Goal: Information Seeking & Learning: Learn about a topic

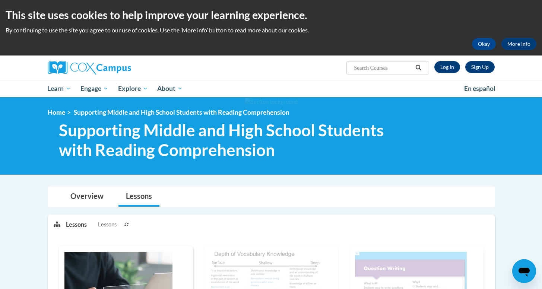
click at [447, 66] on link "Log In" at bounding box center [447, 67] width 26 height 12
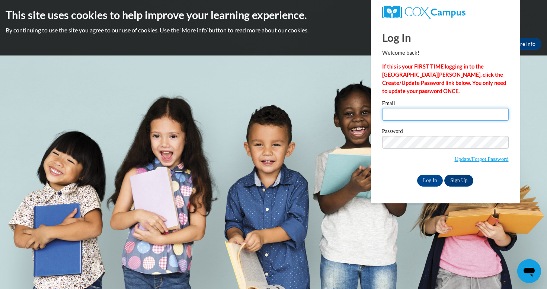
type input "luke_oliver@taylor.edu"
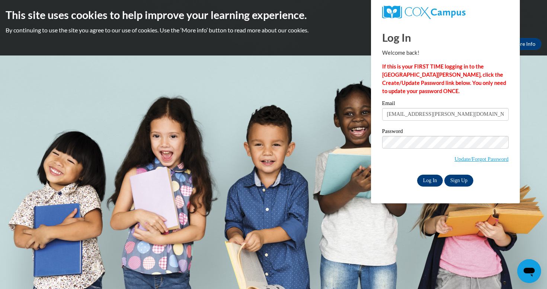
click at [434, 177] on input "Log In" at bounding box center [430, 181] width 26 height 12
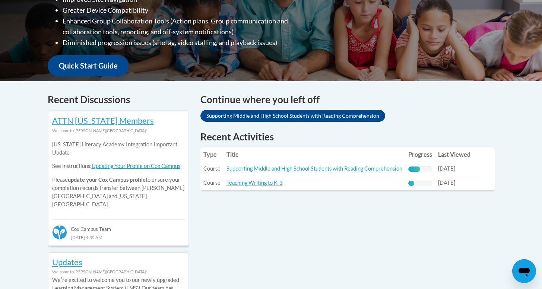
scroll to position [237, 0]
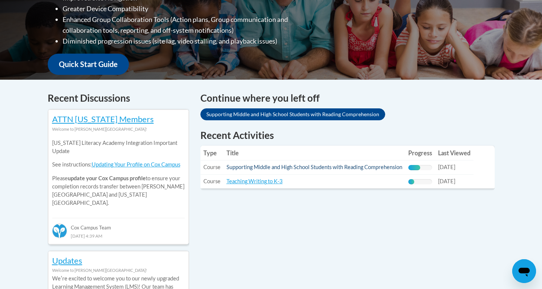
click at [269, 166] on link "Supporting Middle and High School Students with Reading Comprehension" at bounding box center [314, 167] width 176 height 6
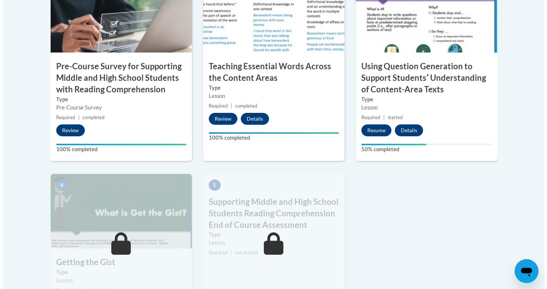
scroll to position [350, 0]
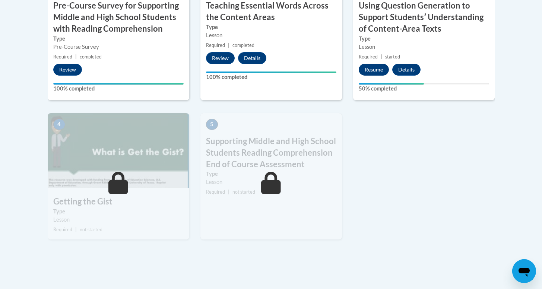
click at [373, 68] on button "Resume" at bounding box center [374, 70] width 30 height 12
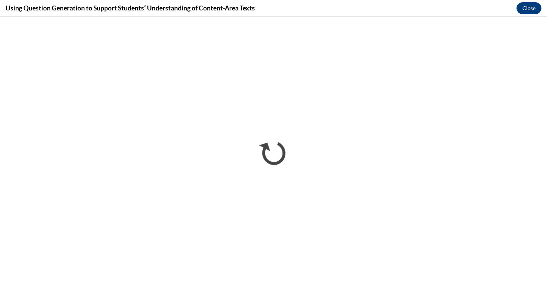
scroll to position [0, 0]
click at [533, 7] on button "Close" at bounding box center [529, 8] width 25 height 12
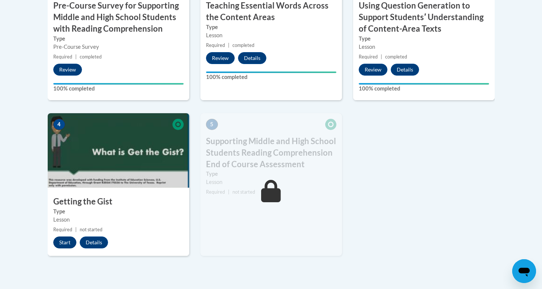
click at [64, 242] on button "Start" at bounding box center [64, 242] width 23 height 12
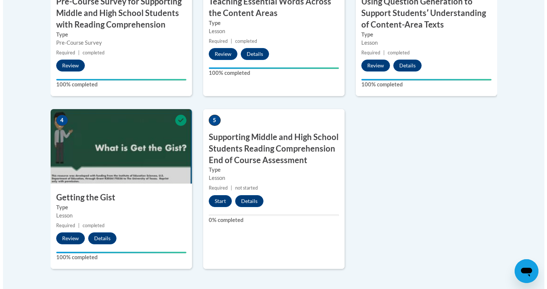
scroll to position [360, 0]
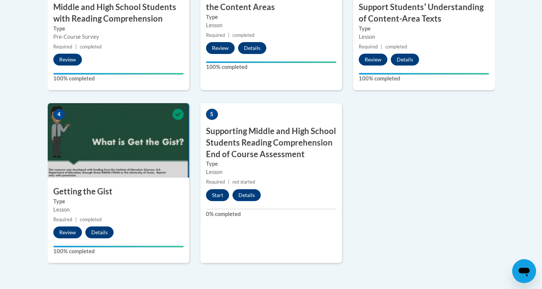
click at [216, 191] on button "Start" at bounding box center [217, 195] width 23 height 12
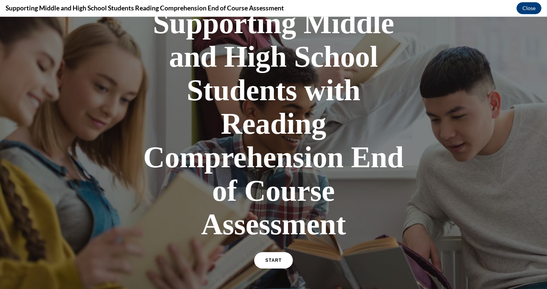
scroll to position [128, 0]
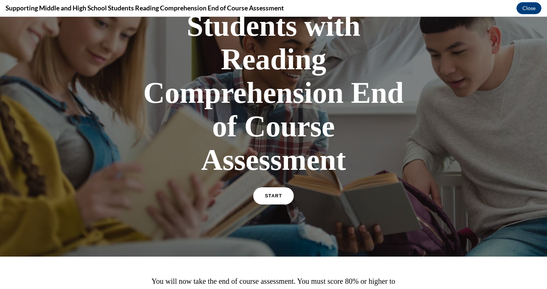
click at [279, 197] on link "START" at bounding box center [273, 195] width 41 height 17
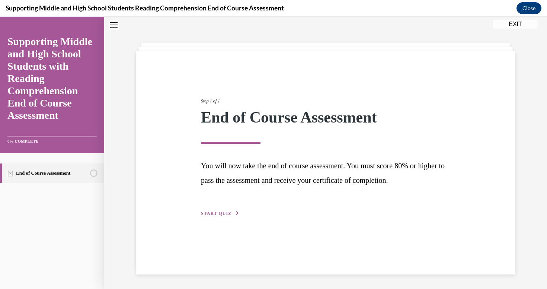
scroll to position [23, 0]
click at [226, 211] on span "START QUIZ" at bounding box center [216, 212] width 31 height 5
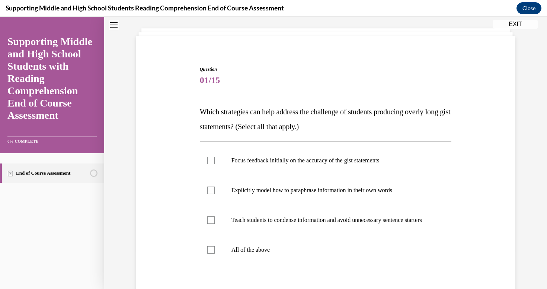
scroll to position [39, 0]
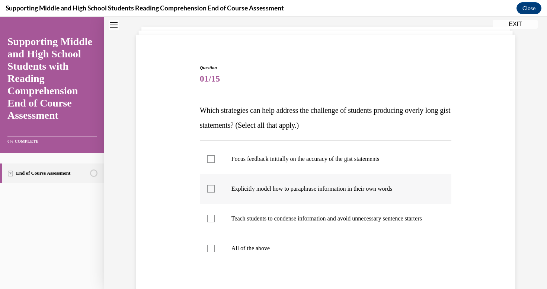
click at [269, 188] on p "Explicitly model how to paraphrase information in their own words" at bounding box center [333, 188] width 202 height 7
click at [215, 188] on input "Explicitly model how to paraphrase information in their own words" at bounding box center [210, 188] width 7 height 7
checkbox input "true"
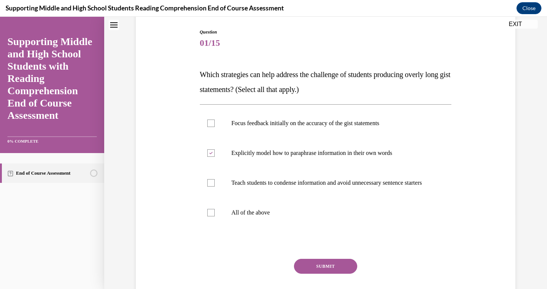
scroll to position [117, 0]
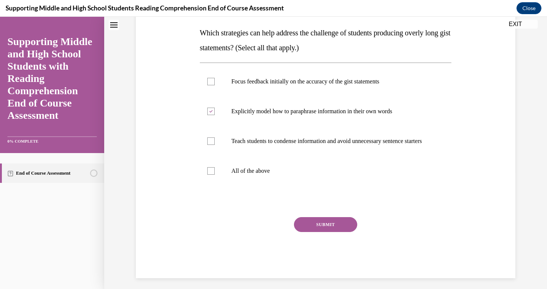
click at [327, 232] on button "SUBMIT" at bounding box center [325, 224] width 63 height 15
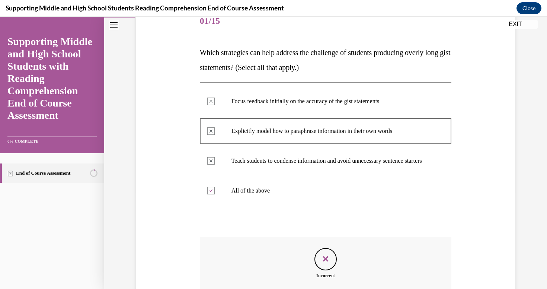
scroll to position [179, 0]
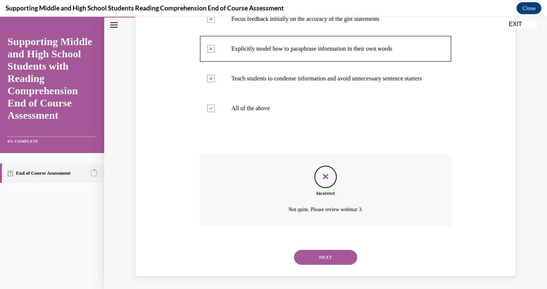
click at [328, 256] on button "NEXT" at bounding box center [325, 257] width 63 height 15
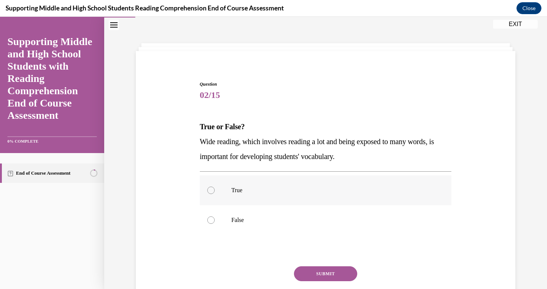
scroll to position [39, 0]
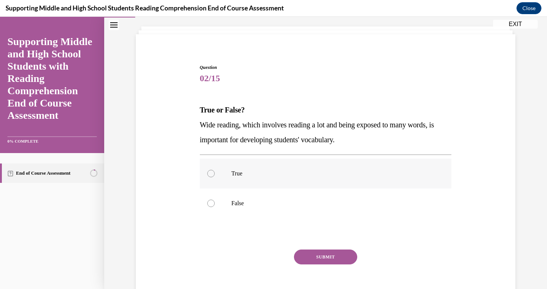
click at [236, 175] on p "True" at bounding box center [333, 173] width 202 height 7
click at [215, 175] on input "True" at bounding box center [210, 173] width 7 height 7
radio input "true"
click at [327, 256] on button "SUBMIT" at bounding box center [325, 257] width 63 height 15
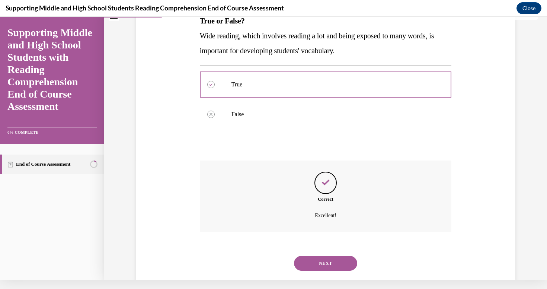
scroll to position [127, 0]
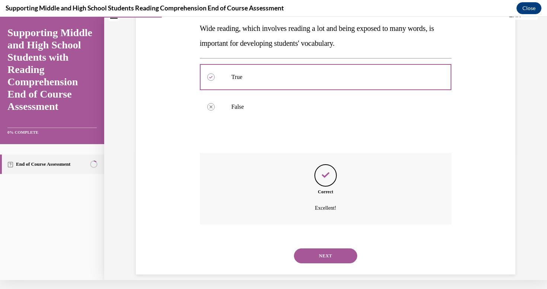
click at [316, 248] on button "NEXT" at bounding box center [325, 255] width 63 height 15
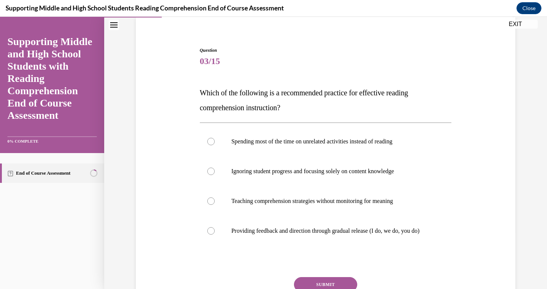
scroll to position [59, 0]
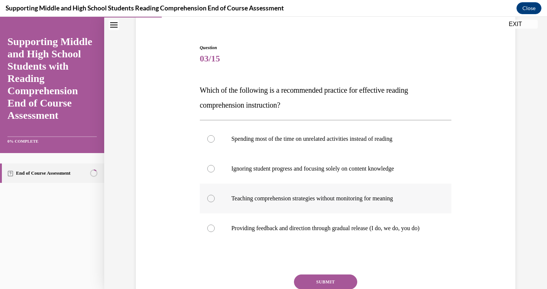
click at [275, 200] on p "Teaching comprehension strategies without monitoring for meaning" at bounding box center [333, 198] width 202 height 7
click at [215, 200] on input "Teaching comprehension strategies without monitoring for meaning" at bounding box center [210, 198] width 7 height 7
radio input "true"
click at [248, 231] on p "Providing feedback and direction through gradual release (I do, we do, you do)" at bounding box center [333, 228] width 202 height 7
click at [215, 231] on input "Providing feedback and direction through gradual release (I do, we do, you do)" at bounding box center [210, 228] width 7 height 7
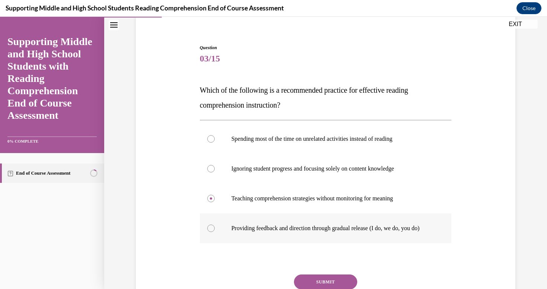
radio input "true"
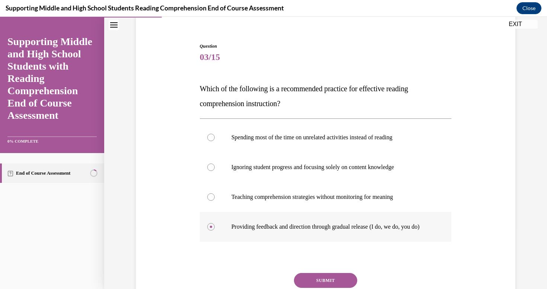
scroll to position [84, 0]
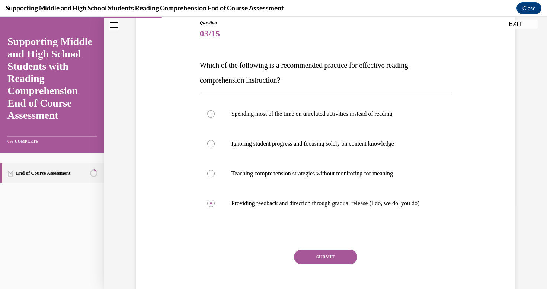
click at [327, 264] on button "SUBMIT" at bounding box center [325, 257] width 63 height 15
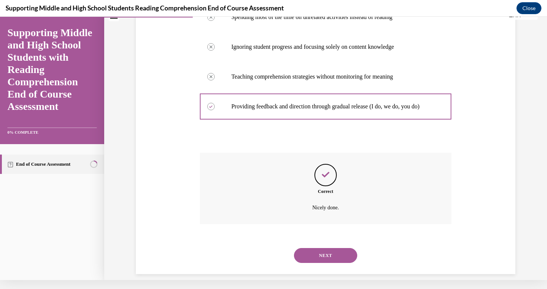
scroll to position [179, 0]
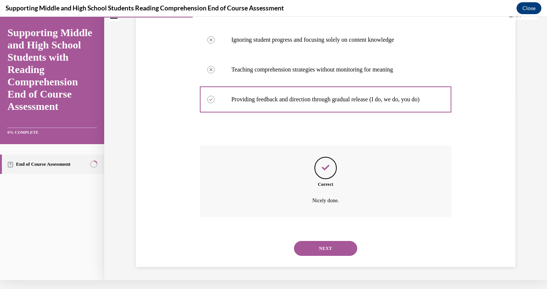
click at [317, 249] on button "NEXT" at bounding box center [325, 248] width 63 height 15
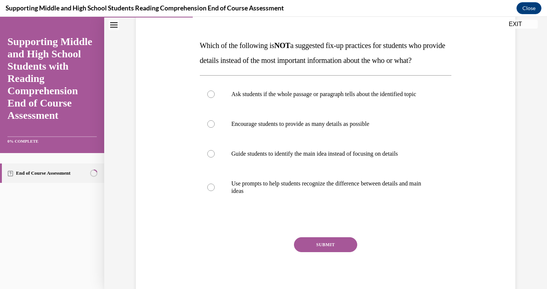
scroll to position [104, 0]
click at [302, 128] on p "Encourage students to provide as many details as possible" at bounding box center [333, 123] width 202 height 7
click at [215, 128] on input "Encourage students to provide as many details as possible" at bounding box center [210, 123] width 7 height 7
radio input "true"
click at [325, 252] on button "SUBMIT" at bounding box center [325, 244] width 63 height 15
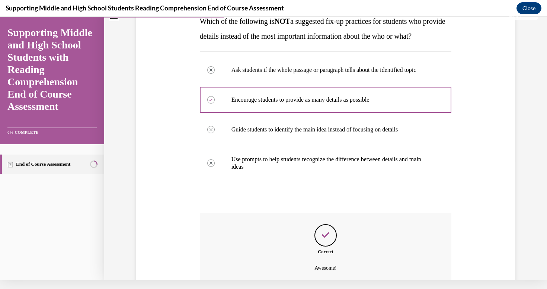
scroll to position [201, 0]
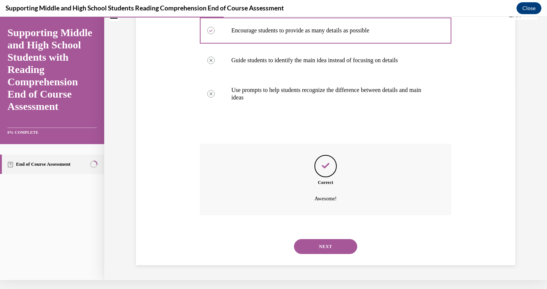
click at [332, 244] on button "NEXT" at bounding box center [325, 246] width 63 height 15
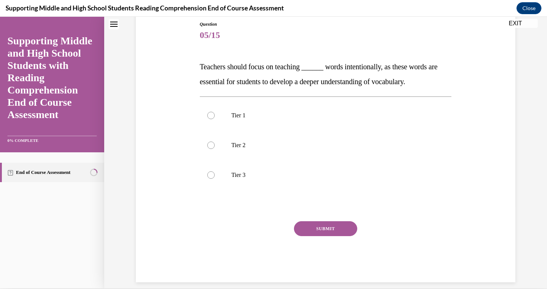
scroll to position [15, 0]
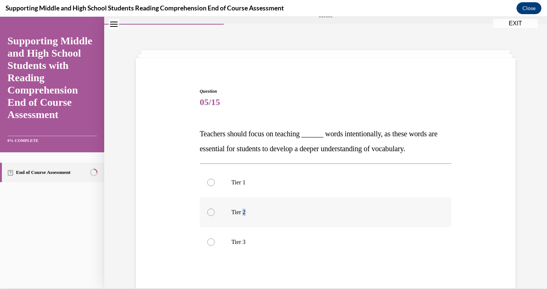
click at [242, 210] on p "Tier 2" at bounding box center [333, 212] width 202 height 7
click at [215, 210] on input "Tier 2" at bounding box center [210, 212] width 7 height 7
radio input "true"
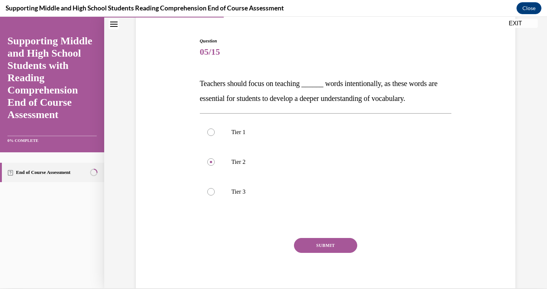
click at [330, 241] on button "SUBMIT" at bounding box center [325, 245] width 63 height 15
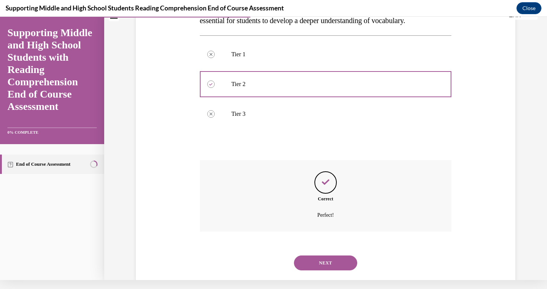
scroll to position [142, 0]
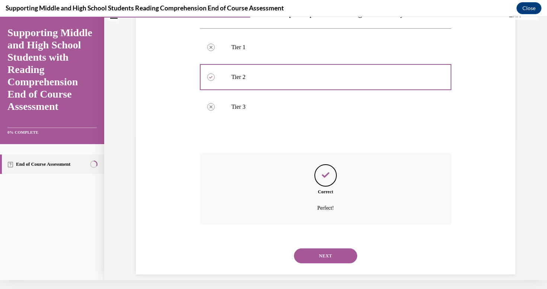
click at [321, 248] on button "NEXT" at bounding box center [325, 255] width 63 height 15
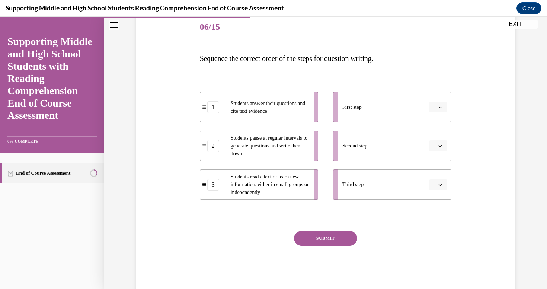
scroll to position [89, 0]
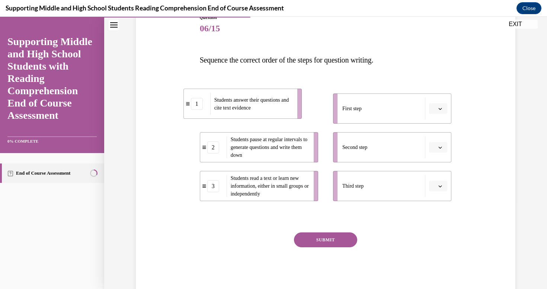
click at [238, 108] on span "Students answer their questions and cite text evidence" at bounding box center [252, 103] width 75 height 13
click at [434, 106] on button "button" at bounding box center [438, 108] width 18 height 11
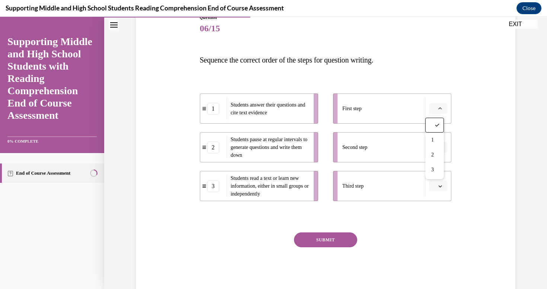
click at [468, 111] on div "Question 06/15 Sequence the correct order of the steps for question writing. 1 …" at bounding box center [326, 143] width 384 height 302
click at [441, 110] on button "button" at bounding box center [438, 108] width 18 height 11
click at [435, 152] on div "2" at bounding box center [435, 154] width 19 height 15
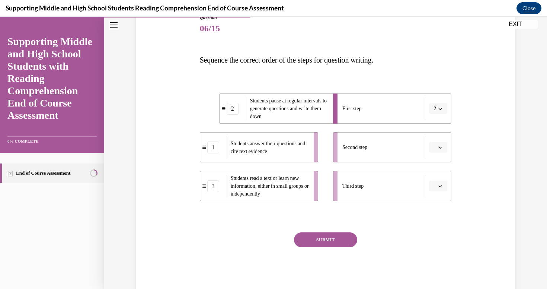
click at [439, 147] on icon "button" at bounding box center [440, 148] width 3 height 2
drag, startPoint x: 433, startPoint y: 210, endPoint x: 436, endPoint y: 203, distance: 7.7
click at [433, 210] on span "3" at bounding box center [433, 209] width 3 height 6
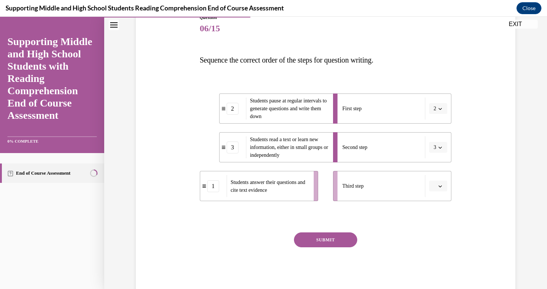
click at [439, 187] on icon "button" at bounding box center [441, 186] width 4 height 4
click at [436, 218] on div "1" at bounding box center [435, 217] width 19 height 15
click at [441, 147] on button "3" at bounding box center [438, 147] width 18 height 11
click at [432, 180] on span "1" at bounding box center [431, 179] width 3 height 6
click at [439, 107] on icon "button" at bounding box center [441, 109] width 4 height 4
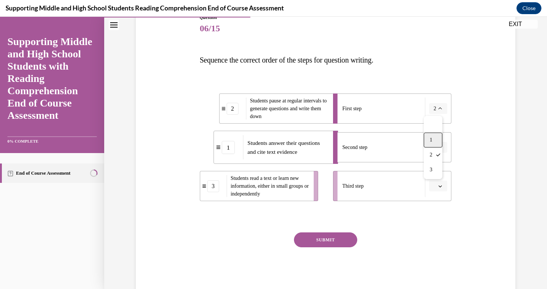
click at [439, 143] on div "1" at bounding box center [433, 140] width 19 height 15
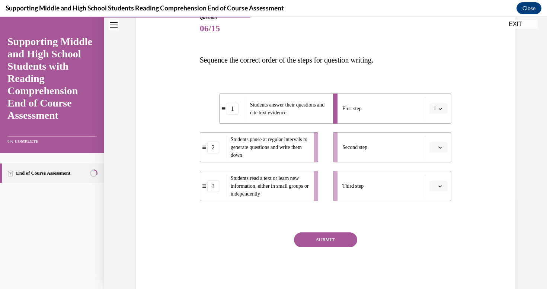
click at [439, 147] on icon "button" at bounding box center [441, 148] width 4 height 4
click at [432, 194] on span "2" at bounding box center [433, 194] width 3 height 6
click at [434, 184] on button "button" at bounding box center [438, 186] width 18 height 11
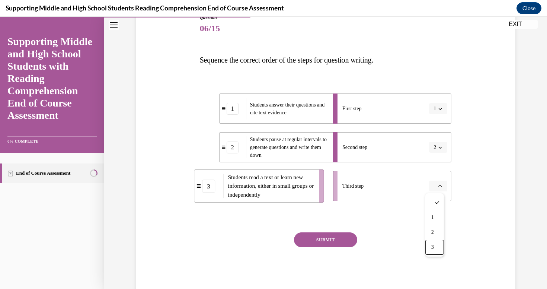
click at [432, 249] on span "3" at bounding box center [433, 247] width 3 height 6
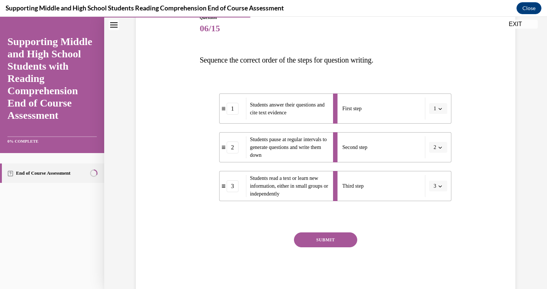
click at [329, 239] on button "SUBMIT" at bounding box center [325, 239] width 63 height 15
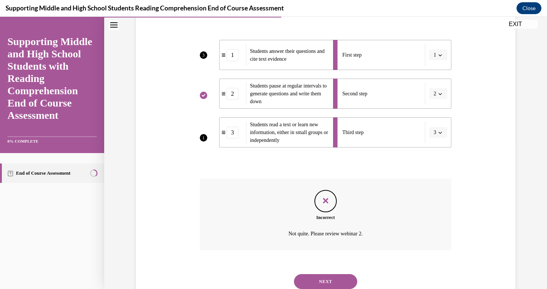
scroll to position [160, 0]
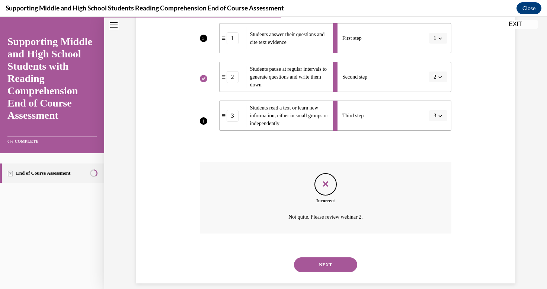
click at [338, 257] on button "NEXT" at bounding box center [325, 264] width 63 height 15
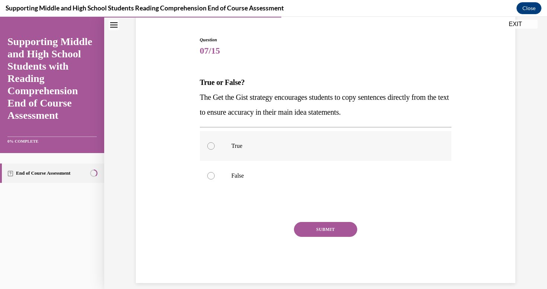
scroll to position [54, 0]
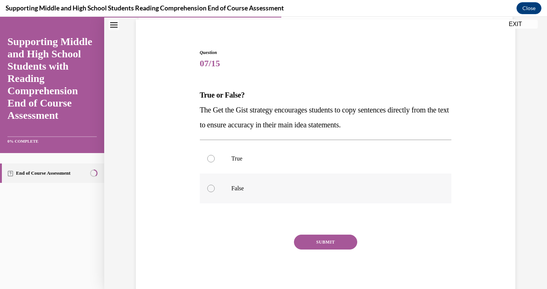
click at [235, 188] on p "False" at bounding box center [333, 188] width 202 height 7
click at [215, 188] on input "False" at bounding box center [210, 188] width 7 height 7
radio input "true"
click at [316, 242] on button "SUBMIT" at bounding box center [325, 242] width 63 height 15
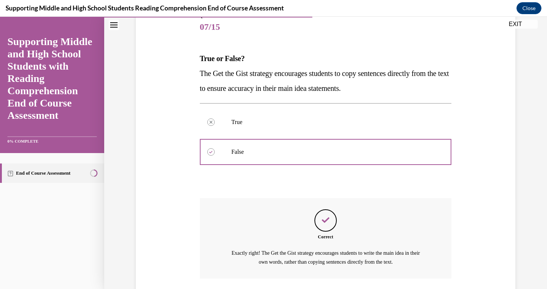
scroll to position [136, 0]
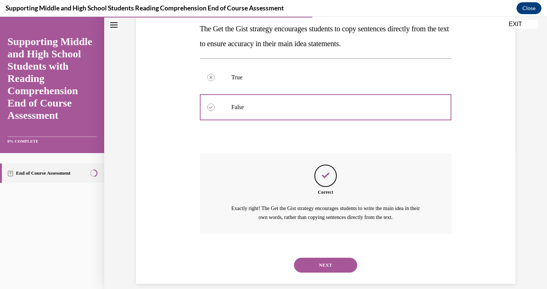
click at [324, 250] on div "NEXT" at bounding box center [326, 265] width 252 height 30
click at [324, 258] on button "NEXT" at bounding box center [325, 265] width 63 height 15
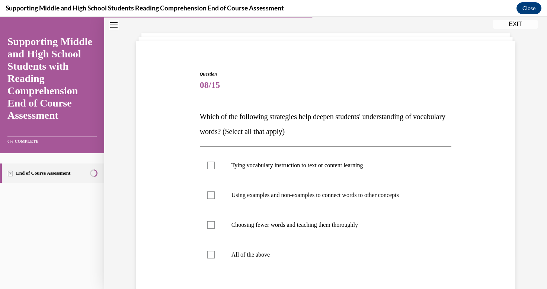
scroll to position [34, 0]
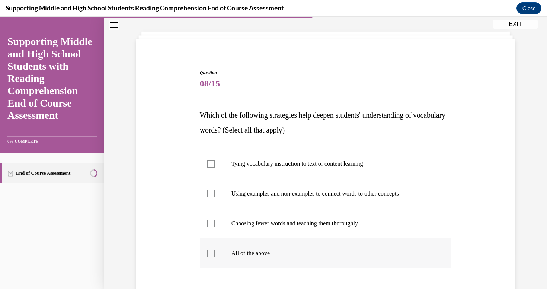
click at [241, 254] on p "All of the above" at bounding box center [333, 253] width 202 height 7
click at [215, 254] on input "All of the above" at bounding box center [210, 253] width 7 height 7
checkbox input "true"
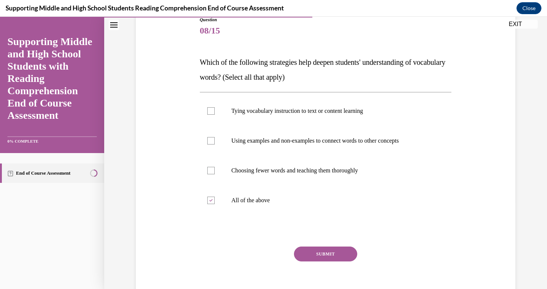
click at [328, 252] on button "SUBMIT" at bounding box center [325, 254] width 63 height 15
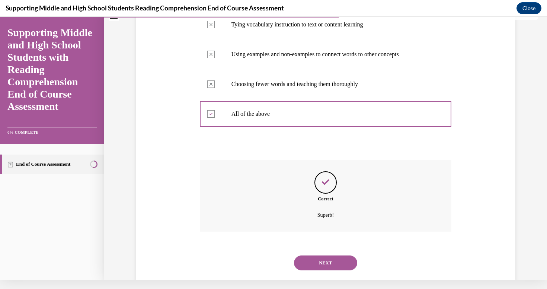
scroll to position [172, 0]
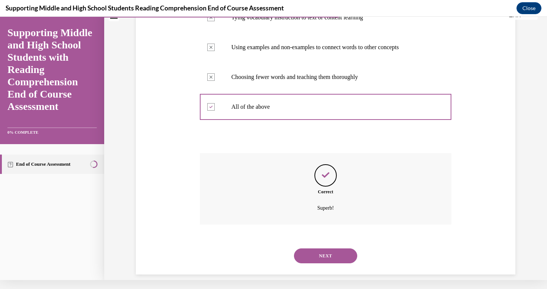
click at [334, 249] on button "NEXT" at bounding box center [325, 255] width 63 height 15
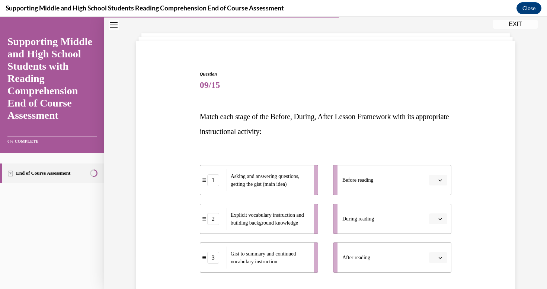
scroll to position [47, 0]
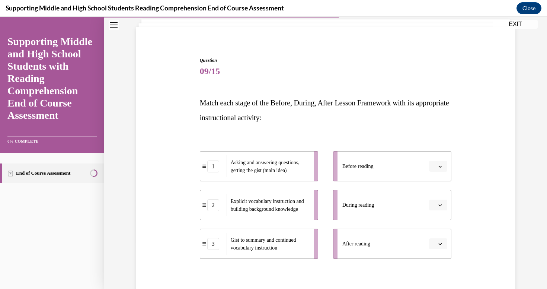
click at [439, 245] on icon "button" at bounding box center [441, 244] width 4 height 4
click at [436, 196] on div "1" at bounding box center [435, 197] width 19 height 15
click at [439, 204] on icon "button" at bounding box center [441, 205] width 4 height 4
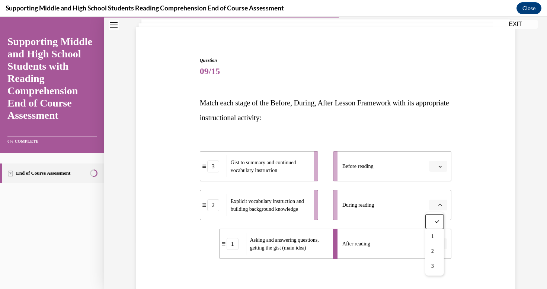
drag, startPoint x: 489, startPoint y: 200, endPoint x: 466, endPoint y: 187, distance: 25.7
click at [488, 200] on div "Question 09/15 Match each stage of the Before, During, After Lesson Framework w…" at bounding box center [326, 193] width 384 height 317
click at [440, 166] on span "button" at bounding box center [440, 166] width 5 height 5
click at [439, 214] on div "2" at bounding box center [435, 212] width 19 height 15
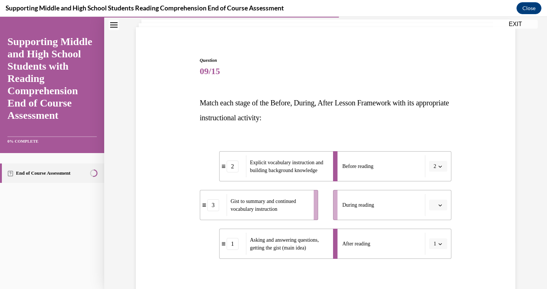
click at [439, 204] on icon "button" at bounding box center [441, 205] width 4 height 4
click at [440, 265] on div "3" at bounding box center [435, 266] width 19 height 15
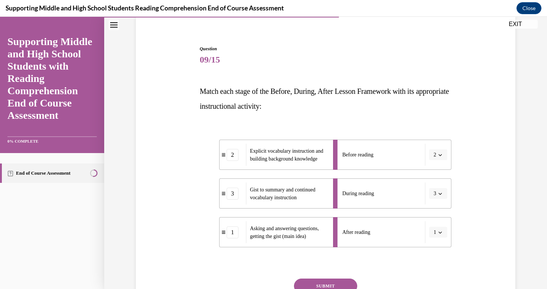
scroll to position [83, 0]
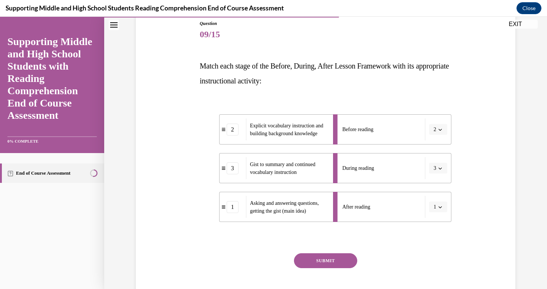
click at [325, 261] on button "SUBMIT" at bounding box center [325, 260] width 63 height 15
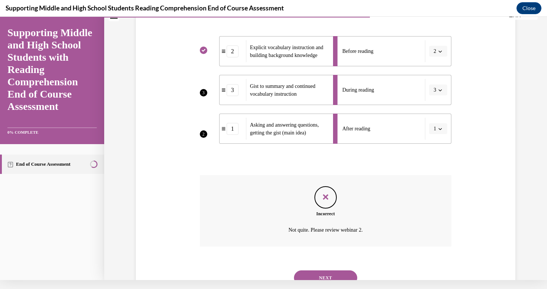
scroll to position [151, 0]
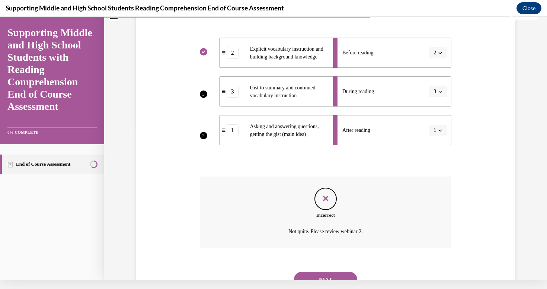
click at [325, 272] on button "NEXT" at bounding box center [325, 279] width 63 height 15
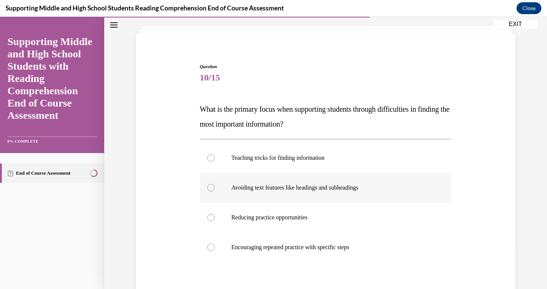
scroll to position [52, 0]
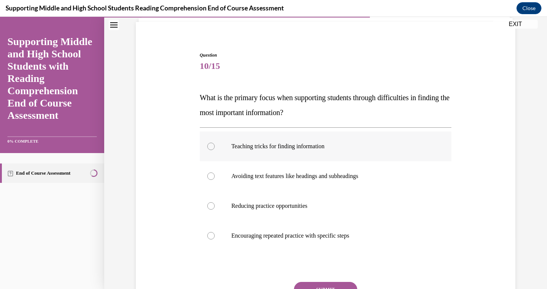
click at [257, 147] on p "Teaching tricks for finding information" at bounding box center [333, 146] width 202 height 7
click at [215, 147] on input "Teaching tricks for finding information" at bounding box center [210, 146] width 7 height 7
radio input "true"
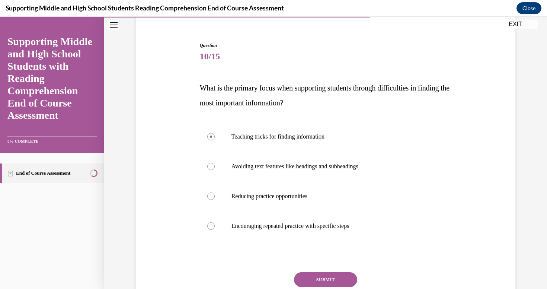
click at [331, 279] on button "SUBMIT" at bounding box center [325, 279] width 63 height 15
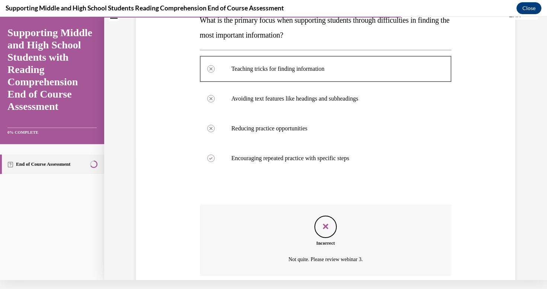
scroll to position [108, 0]
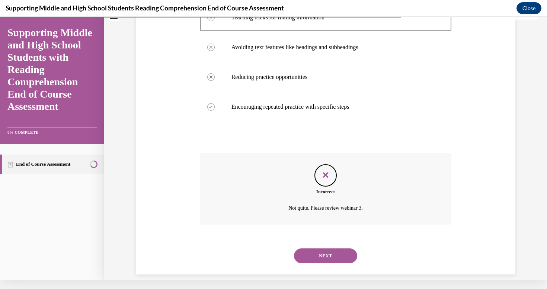
click at [329, 250] on button "NEXT" at bounding box center [325, 255] width 63 height 15
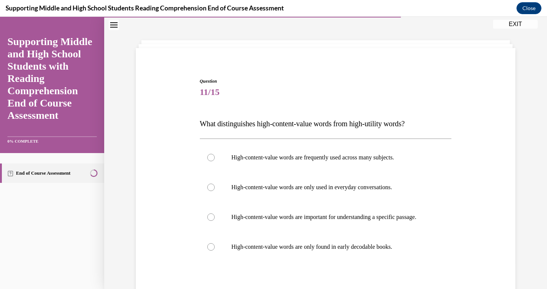
scroll to position [36, 0]
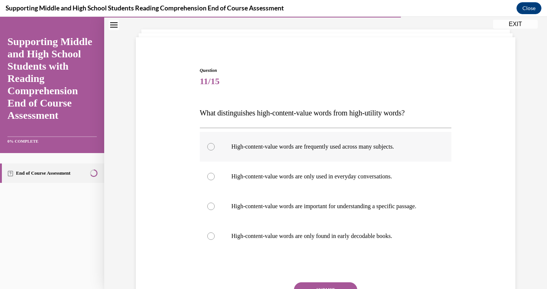
click at [343, 146] on p "High-content-value words are frequently used across many subjects." at bounding box center [333, 146] width 202 height 7
click at [215, 146] on input "High-content-value words are frequently used across many subjects." at bounding box center [210, 146] width 7 height 7
radio input "true"
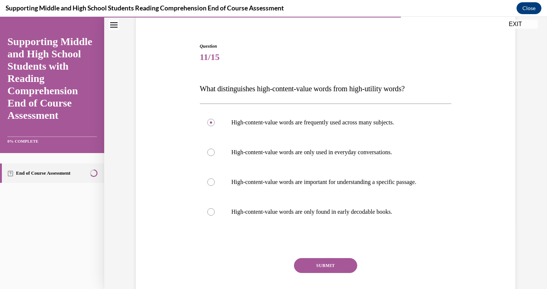
click at [331, 272] on button "SUBMIT" at bounding box center [325, 265] width 63 height 15
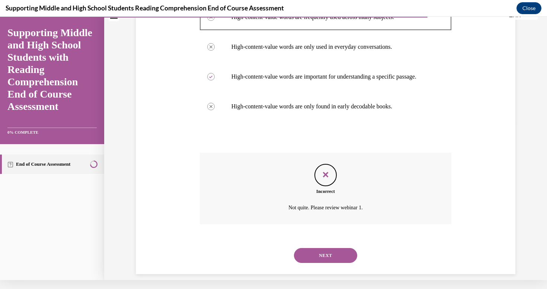
scroll to position [164, 0]
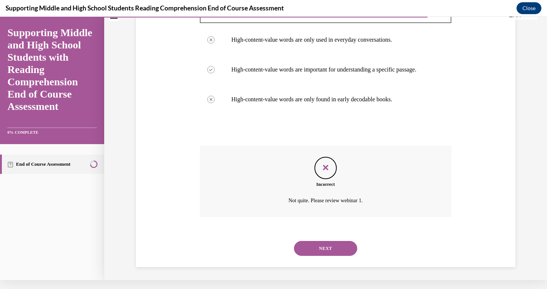
click at [325, 241] on button "NEXT" at bounding box center [325, 248] width 63 height 15
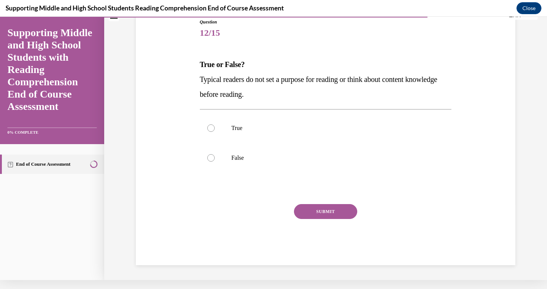
scroll to position [61, 0]
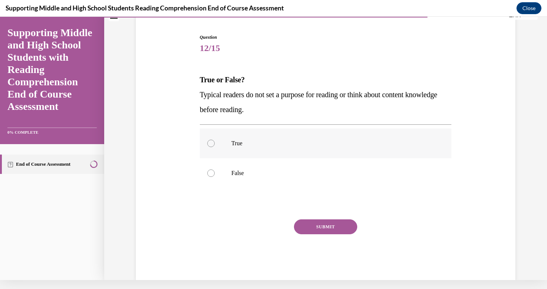
click at [248, 142] on p "True" at bounding box center [333, 143] width 202 height 7
click at [215, 142] on input "True" at bounding box center [210, 143] width 7 height 7
radio input "true"
click at [322, 223] on button "SUBMIT" at bounding box center [325, 226] width 63 height 15
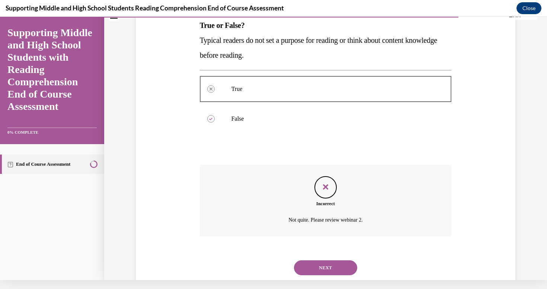
scroll to position [127, 0]
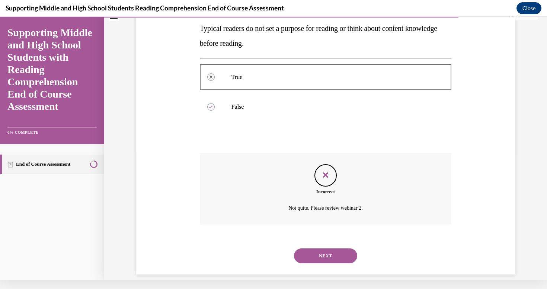
click at [338, 248] on button "NEXT" at bounding box center [325, 255] width 63 height 15
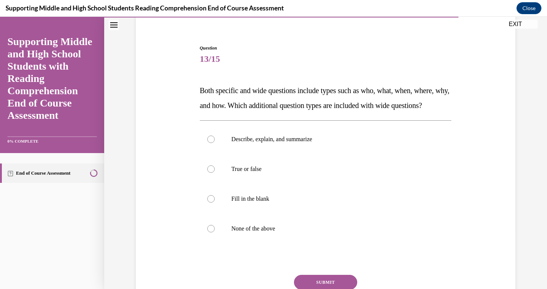
scroll to position [72, 0]
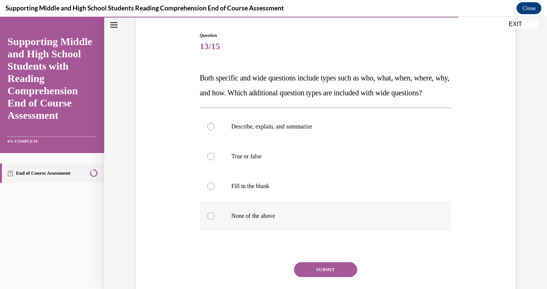
click at [244, 220] on p "None of the above" at bounding box center [333, 215] width 202 height 7
click at [215, 220] on input "None of the above" at bounding box center [210, 215] width 7 height 7
radio input "true"
click at [315, 277] on button "SUBMIT" at bounding box center [325, 269] width 63 height 15
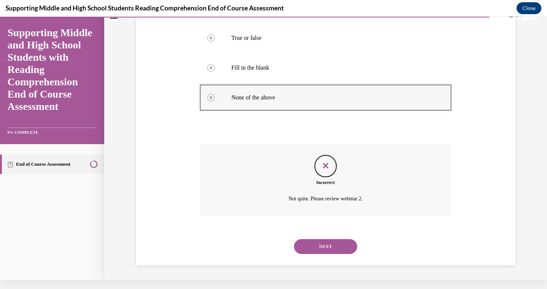
scroll to position [177, 0]
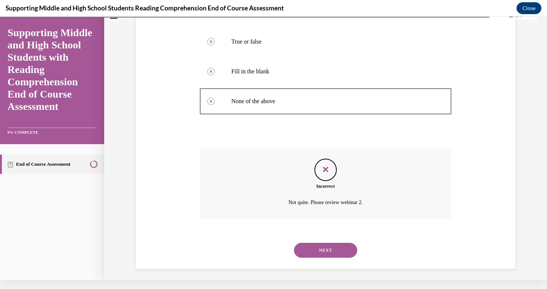
click at [327, 255] on button "NEXT" at bounding box center [325, 250] width 63 height 15
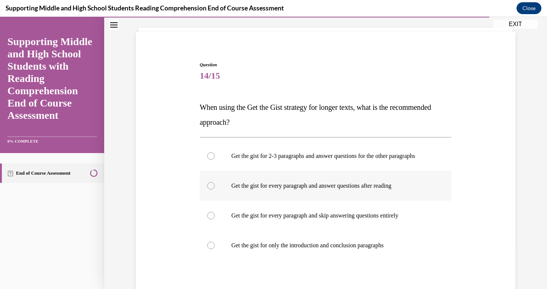
scroll to position [47, 0]
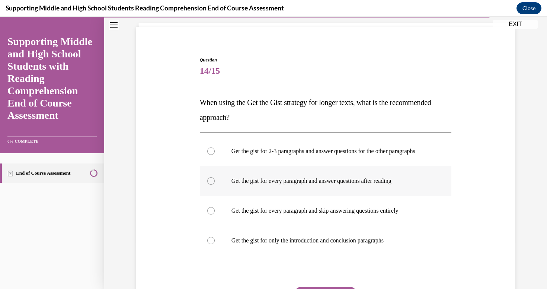
click at [304, 185] on p "Get the gist for every paragraph and answer questions after reading" at bounding box center [333, 180] width 202 height 7
click at [215, 185] on input "Get the gist for every paragraph and answer questions after reading" at bounding box center [210, 180] width 7 height 7
radio input "true"
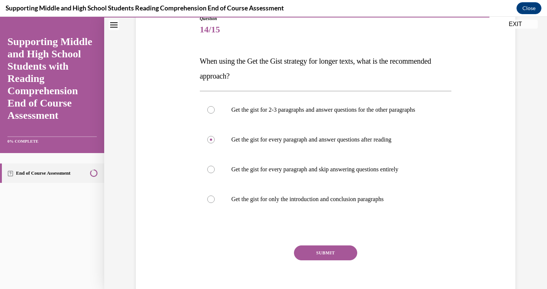
click at [329, 256] on button "SUBMIT" at bounding box center [325, 252] width 63 height 15
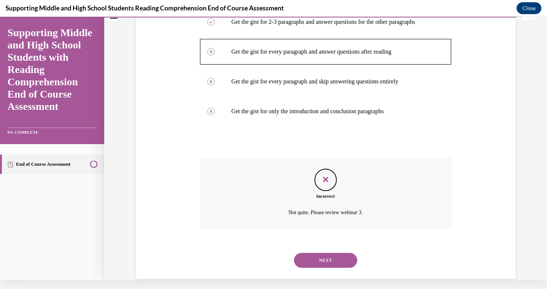
scroll to position [166, 0]
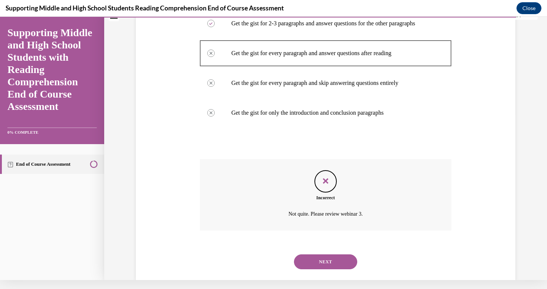
click at [327, 265] on button "NEXT" at bounding box center [325, 261] width 63 height 15
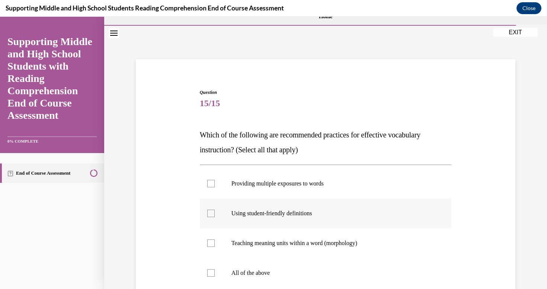
scroll to position [21, 0]
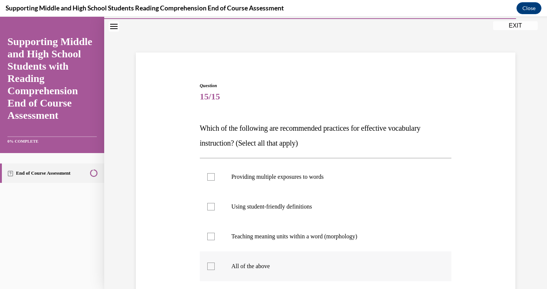
click at [251, 267] on p "All of the above" at bounding box center [333, 266] width 202 height 7
click at [215, 267] on input "All of the above" at bounding box center [210, 266] width 7 height 7
checkbox input "true"
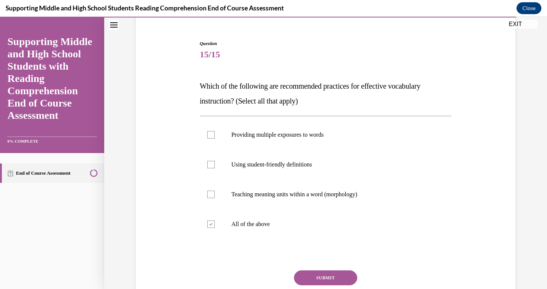
click at [327, 274] on button "SUBMIT" at bounding box center [325, 277] width 63 height 15
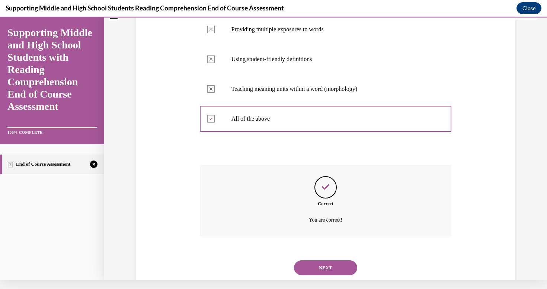
scroll to position [172, 0]
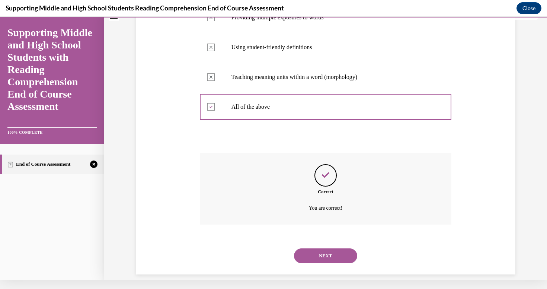
click at [329, 248] on button "NEXT" at bounding box center [325, 255] width 63 height 15
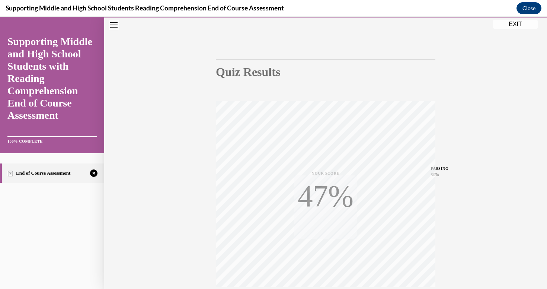
scroll to position [0, 0]
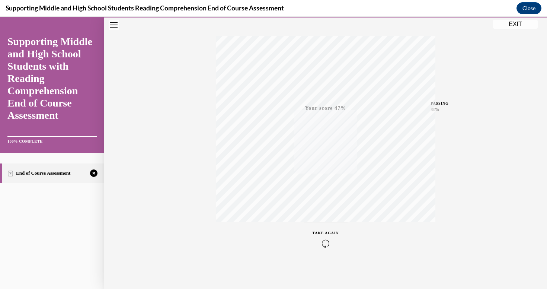
click at [323, 236] on div "TAKE AGAIN" at bounding box center [326, 239] width 26 height 18
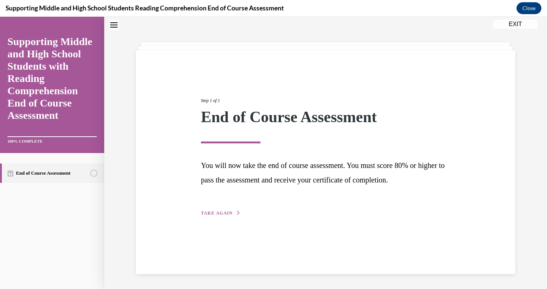
click at [212, 213] on span "TAKE AGAIN" at bounding box center [217, 212] width 32 height 5
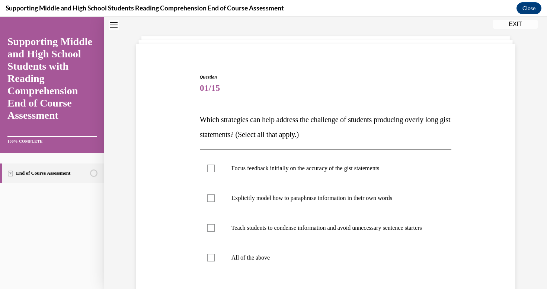
scroll to position [32, 0]
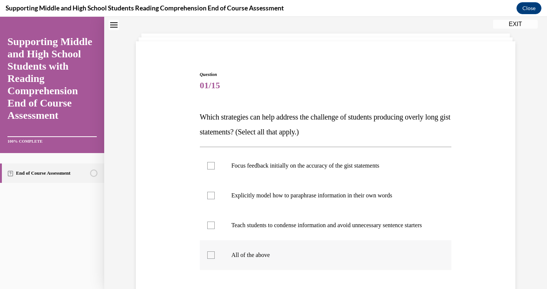
click at [210, 259] on div at bounding box center [210, 254] width 7 height 7
click at [210, 259] on input "All of the above" at bounding box center [210, 254] width 7 height 7
checkbox input "true"
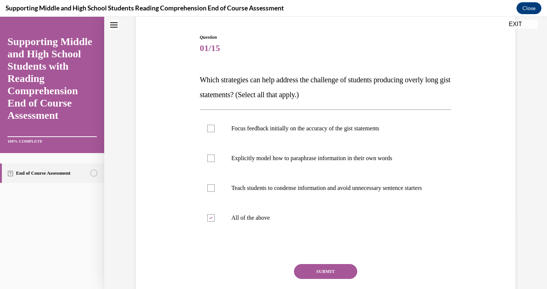
click at [314, 274] on button "SUBMIT" at bounding box center [325, 271] width 63 height 15
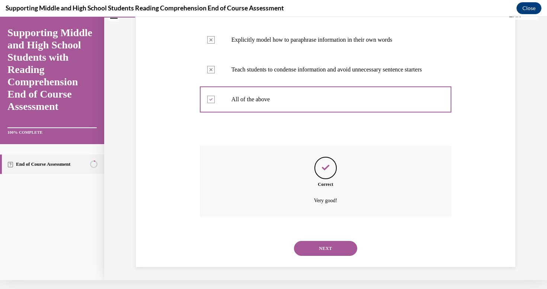
click at [320, 245] on button "NEXT" at bounding box center [325, 248] width 63 height 15
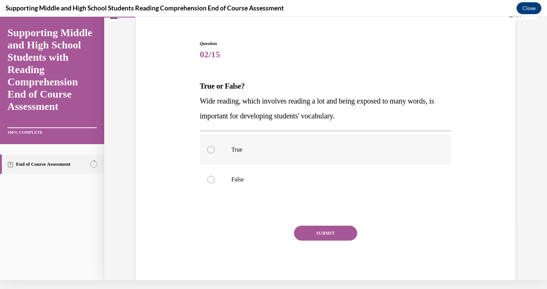
click at [232, 149] on p "True" at bounding box center [333, 149] width 202 height 7
click at [215, 149] on input "True" at bounding box center [210, 149] width 7 height 7
radio input "true"
click at [320, 233] on button "SUBMIT" at bounding box center [325, 233] width 63 height 15
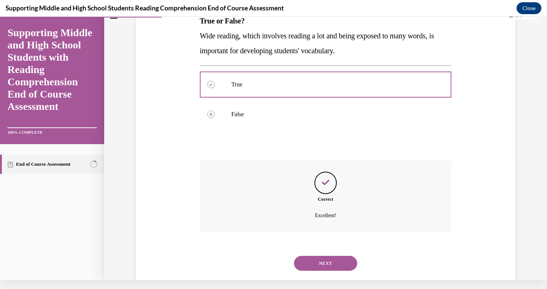
scroll to position [127, 0]
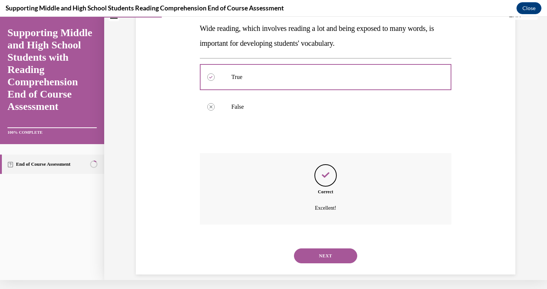
click at [327, 248] on button "NEXT" at bounding box center [325, 255] width 63 height 15
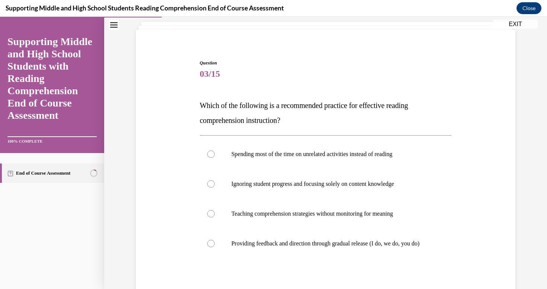
scroll to position [52, 0]
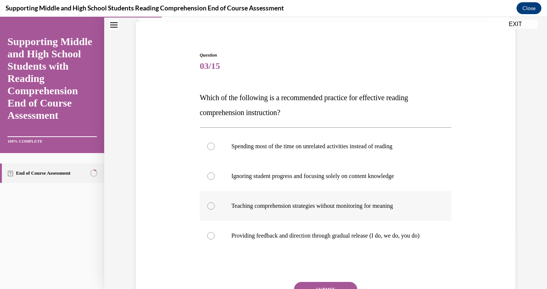
click at [275, 208] on p "Teaching comprehension strategies without monitoring for meaning" at bounding box center [333, 205] width 202 height 7
click at [215, 208] on input "Teaching comprehension strategies without monitoring for meaning" at bounding box center [210, 205] width 7 height 7
radio input "true"
click at [269, 235] on p "Providing feedback and direction through gradual release (I do, we do, you do)" at bounding box center [333, 235] width 202 height 7
click at [215, 235] on input "Providing feedback and direction through gradual release (I do, we do, you do)" at bounding box center [210, 235] width 7 height 7
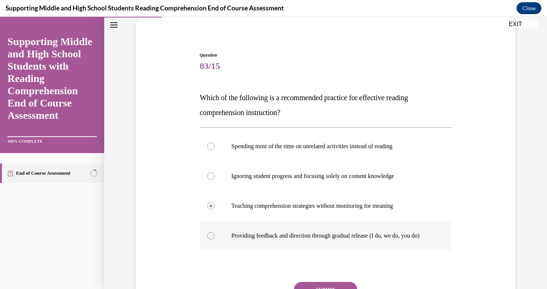
radio input "true"
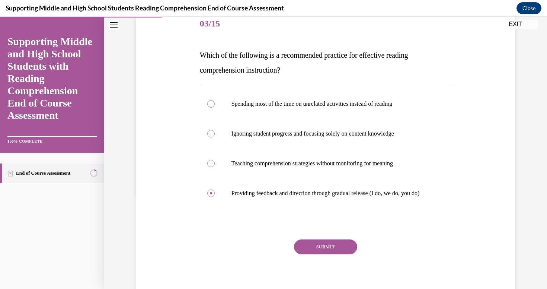
click at [318, 253] on button "SUBMIT" at bounding box center [325, 246] width 63 height 15
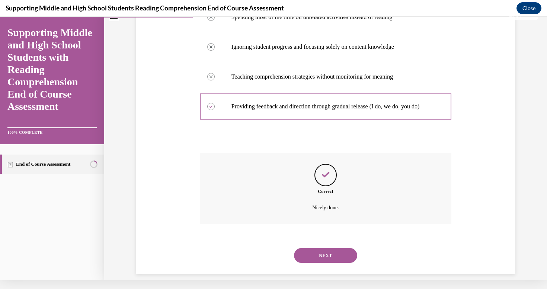
scroll to position [179, 0]
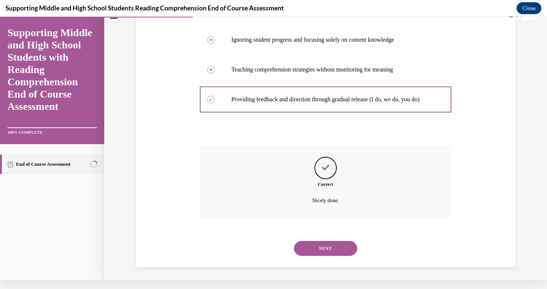
click at [325, 245] on button "NEXT" at bounding box center [325, 248] width 63 height 15
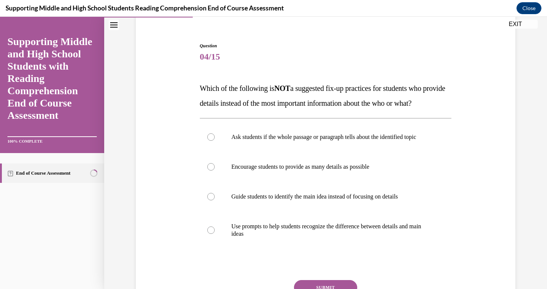
scroll to position [70, 0]
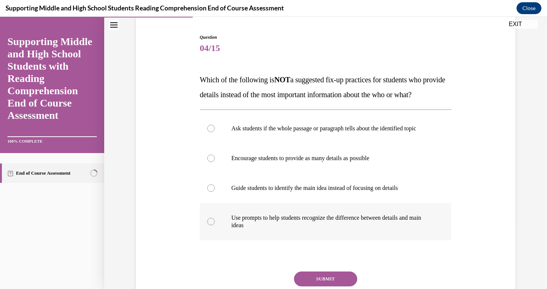
click at [261, 229] on p "Use prompts to help students recognize the difference between details and main …" at bounding box center [333, 221] width 202 height 15
click at [215, 225] on input "Use prompts to help students recognize the difference between details and main …" at bounding box center [210, 221] width 7 height 7
radio input "true"
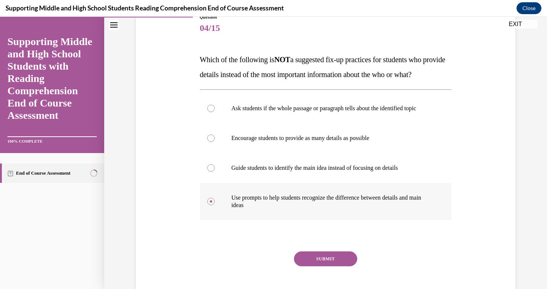
scroll to position [108, 0]
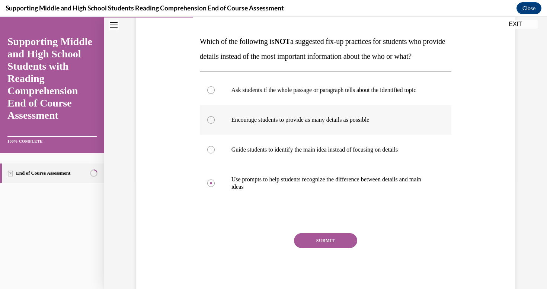
click at [288, 124] on p "Encourage students to provide as many details as possible" at bounding box center [333, 119] width 202 height 7
click at [215, 124] on input "Encourage students to provide as many details as possible" at bounding box center [210, 119] width 7 height 7
radio input "true"
click at [323, 248] on button "SUBMIT" at bounding box center [325, 240] width 63 height 15
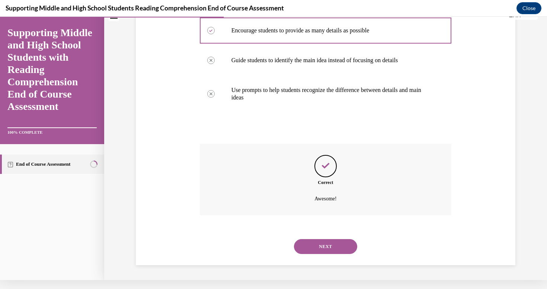
scroll to position [201, 0]
click at [330, 248] on button "NEXT" at bounding box center [325, 246] width 63 height 15
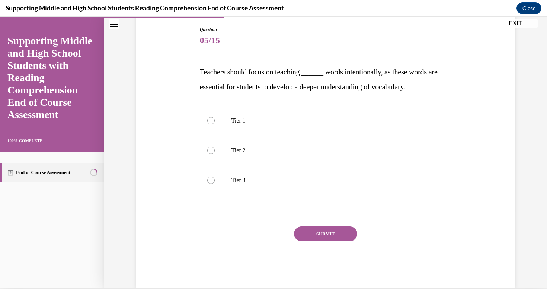
scroll to position [74, 0]
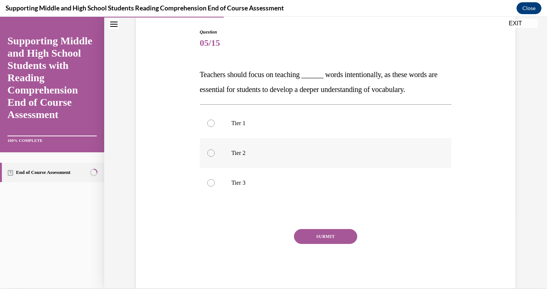
click at [236, 155] on p "Tier 2" at bounding box center [333, 152] width 202 height 7
click at [215, 155] on input "Tier 2" at bounding box center [210, 152] width 7 height 7
radio input "true"
click at [330, 238] on button "SUBMIT" at bounding box center [325, 236] width 63 height 15
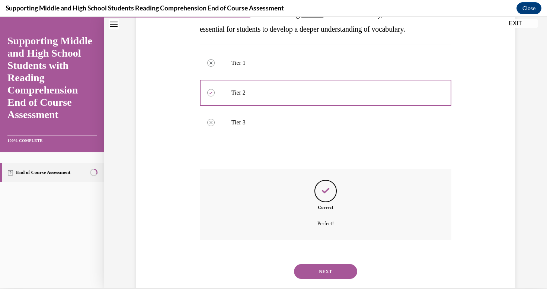
scroll to position [142, 0]
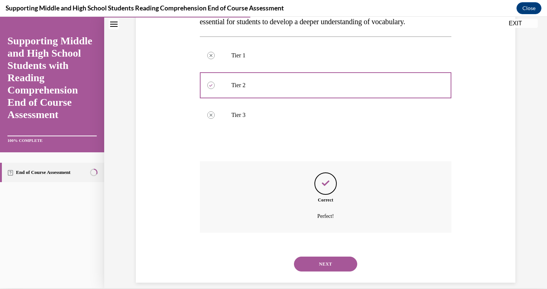
click at [334, 257] on button "NEXT" at bounding box center [325, 264] width 63 height 15
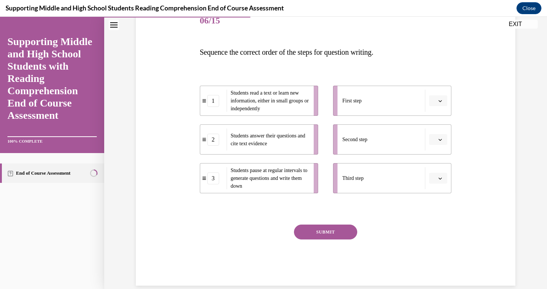
click at [438, 98] on span "button" at bounding box center [440, 100] width 5 height 5
click at [434, 130] on span "1" at bounding box center [433, 132] width 3 height 6
click at [439, 136] on button "button" at bounding box center [438, 139] width 18 height 11
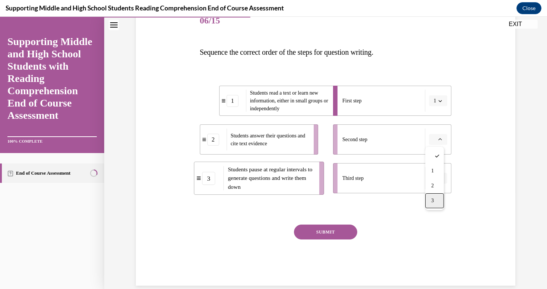
click at [436, 200] on div "3" at bounding box center [435, 200] width 19 height 15
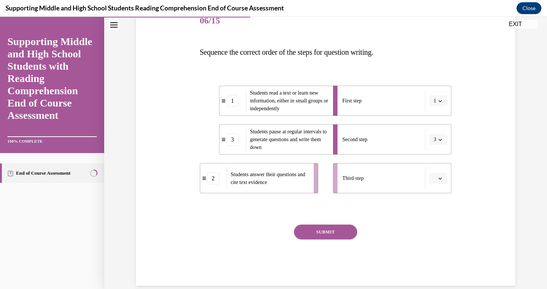
click at [438, 174] on button "button" at bounding box center [438, 178] width 18 height 11
click at [434, 221] on div "2" at bounding box center [435, 224] width 19 height 15
click at [323, 230] on button "SUBMIT" at bounding box center [325, 232] width 63 height 15
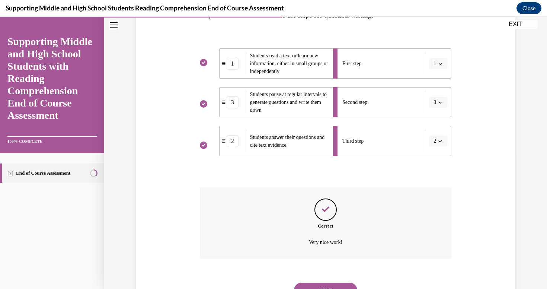
scroll to position [160, 0]
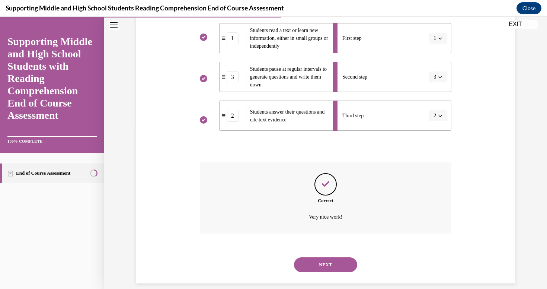
click at [327, 257] on button "NEXT" at bounding box center [325, 264] width 63 height 15
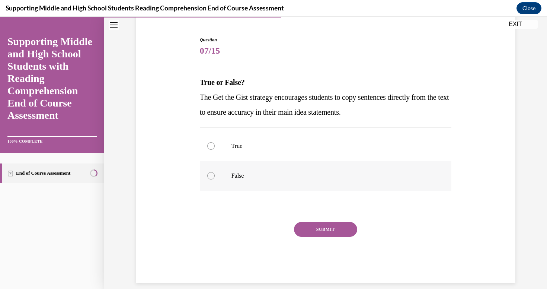
click at [238, 178] on p "False" at bounding box center [333, 175] width 202 height 7
click at [215, 178] on input "False" at bounding box center [210, 175] width 7 height 7
radio input "true"
click at [312, 229] on button "SUBMIT" at bounding box center [325, 229] width 63 height 15
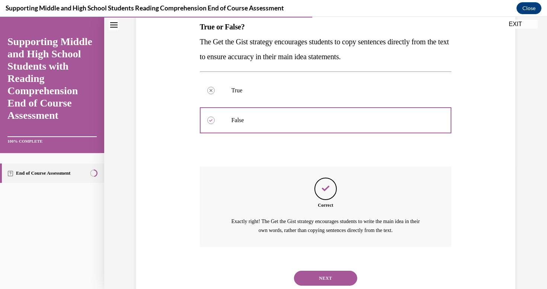
scroll to position [136, 0]
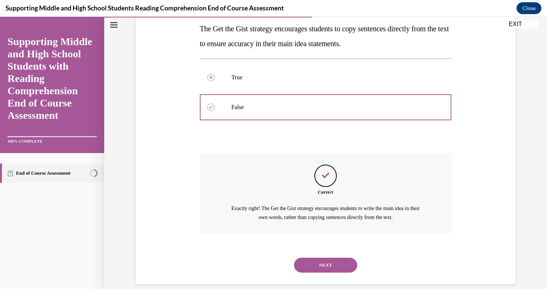
click at [321, 258] on button "NEXT" at bounding box center [325, 265] width 63 height 15
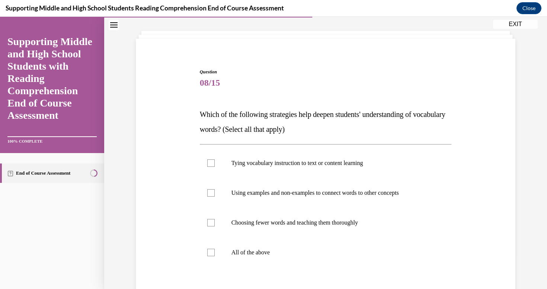
scroll to position [47, 0]
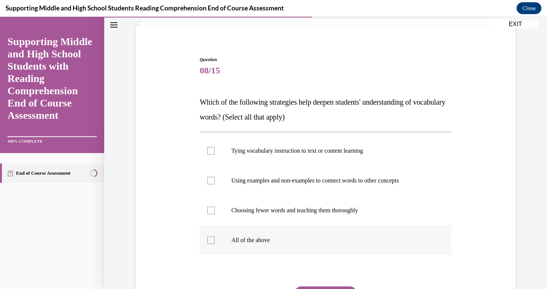
click at [210, 243] on div at bounding box center [210, 239] width 7 height 7
click at [210, 243] on input "All of the above" at bounding box center [210, 239] width 7 height 7
checkbox input "true"
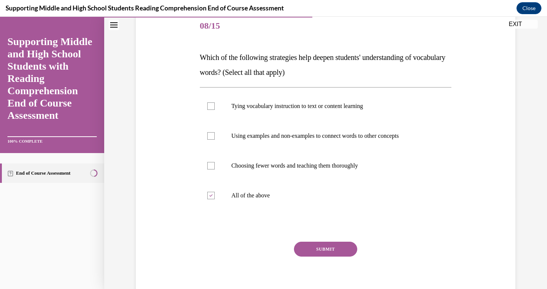
click at [317, 248] on button "SUBMIT" at bounding box center [325, 249] width 63 height 15
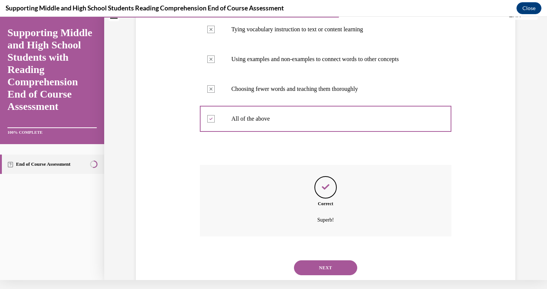
scroll to position [172, 0]
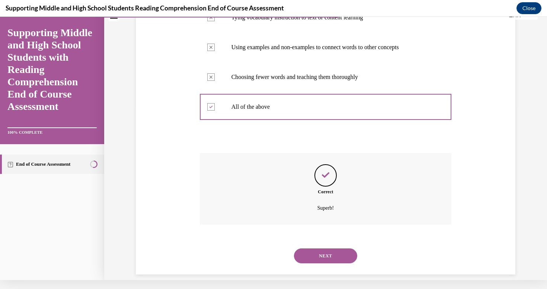
click at [326, 248] on button "NEXT" at bounding box center [325, 255] width 63 height 15
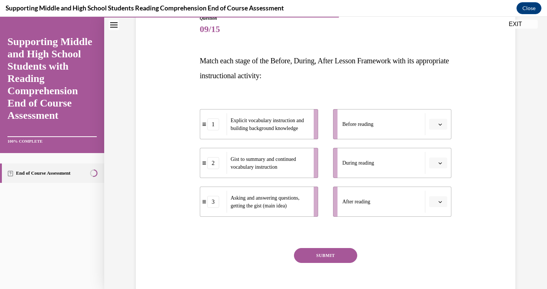
scroll to position [89, 0]
click at [439, 126] on icon "button" at bounding box center [441, 125] width 4 height 4
click at [434, 146] on div at bounding box center [435, 140] width 19 height 15
click at [439, 126] on icon "button" at bounding box center [441, 125] width 4 height 4
click at [434, 154] on span "1" at bounding box center [433, 156] width 3 height 6
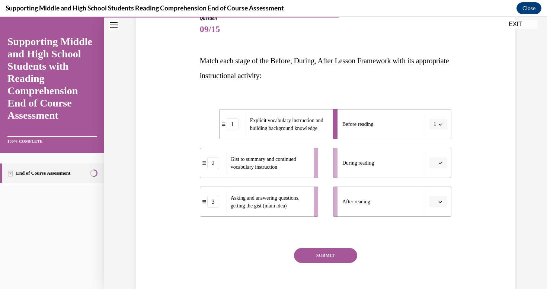
click at [441, 201] on button "button" at bounding box center [438, 201] width 18 height 11
click at [436, 265] on div "3" at bounding box center [435, 262] width 19 height 15
click at [438, 165] on span "button" at bounding box center [440, 163] width 5 height 5
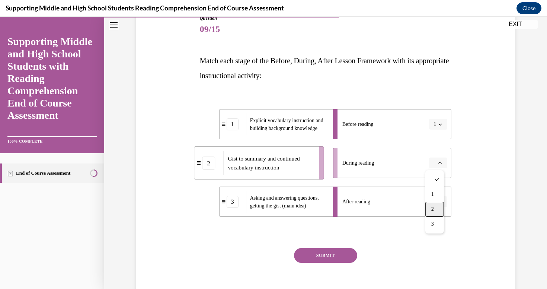
click at [438, 210] on div "2" at bounding box center [435, 209] width 19 height 15
click at [323, 254] on button "SUBMIT" at bounding box center [325, 255] width 63 height 15
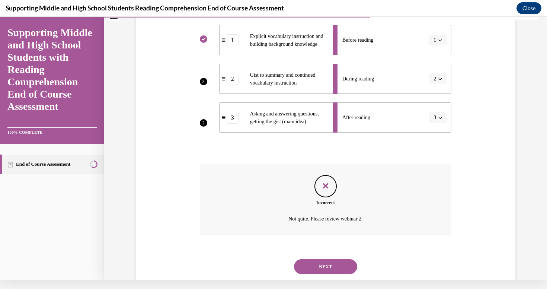
scroll to position [175, 0]
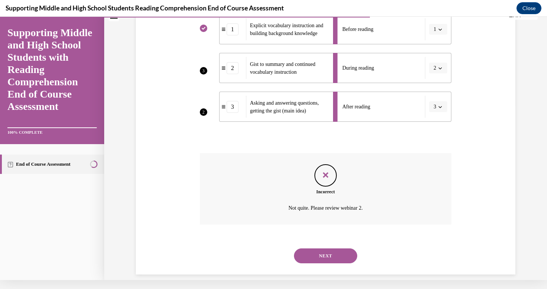
click at [322, 248] on button "NEXT" at bounding box center [325, 255] width 63 height 15
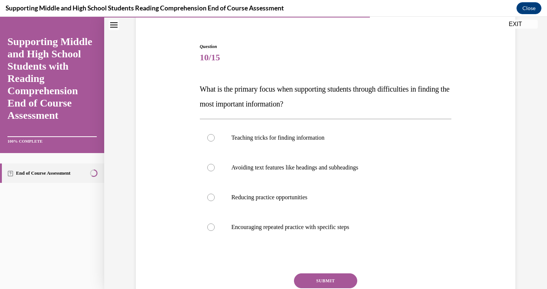
scroll to position [62, 0]
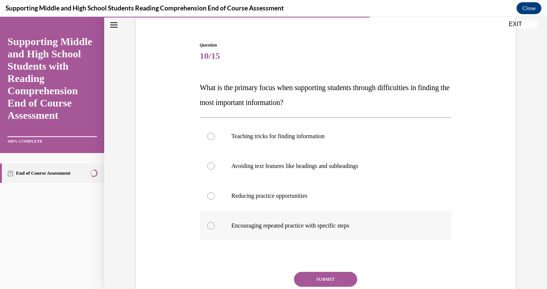
click at [273, 225] on p "Encouraging repeated practice with specific steps" at bounding box center [333, 225] width 202 height 7
click at [215, 225] on input "Encouraging repeated practice with specific steps" at bounding box center [210, 225] width 7 height 7
radio input "true"
click at [317, 275] on button "SUBMIT" at bounding box center [325, 279] width 63 height 15
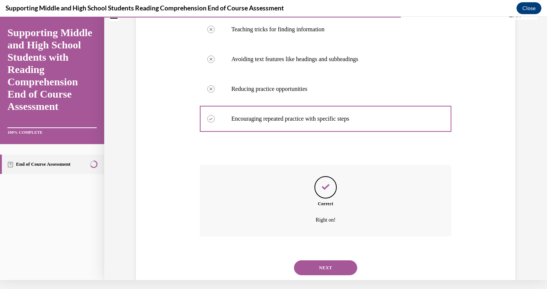
scroll to position [172, 0]
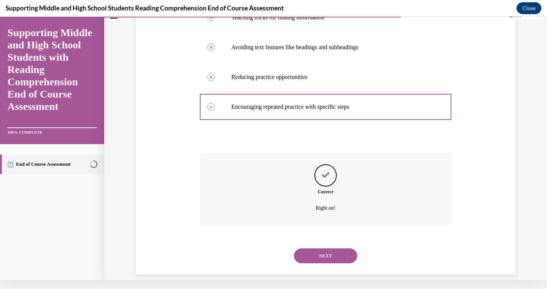
click at [331, 248] on button "NEXT" at bounding box center [325, 255] width 63 height 15
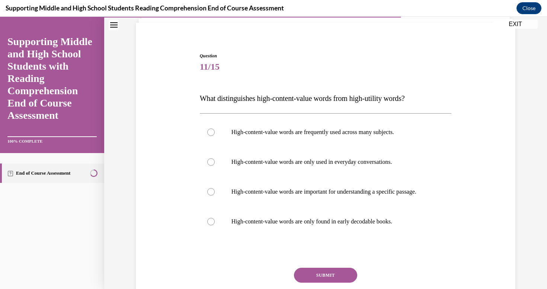
scroll to position [55, 0]
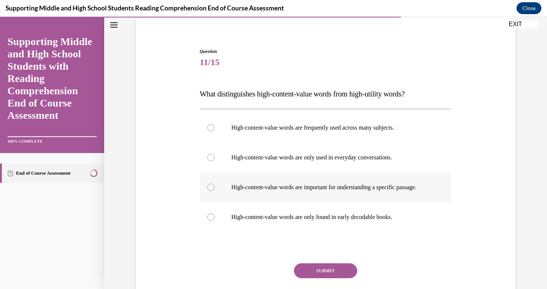
click at [258, 191] on p "High-content-value words are important for understanding a specific passage." at bounding box center [333, 187] width 202 height 7
click at [215, 191] on input "High-content-value words are important for understanding a specific passage." at bounding box center [210, 187] width 7 height 7
radio input "true"
click at [323, 277] on button "SUBMIT" at bounding box center [325, 270] width 63 height 15
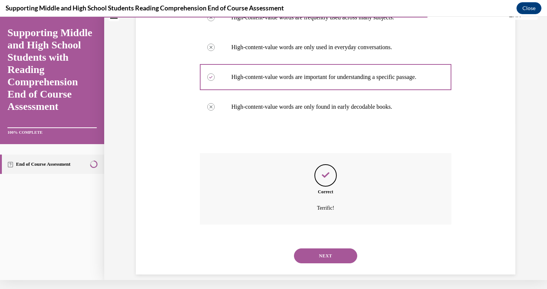
scroll to position [164, 0]
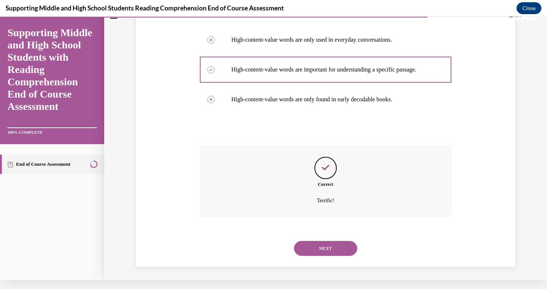
click at [326, 245] on button "NEXT" at bounding box center [325, 248] width 63 height 15
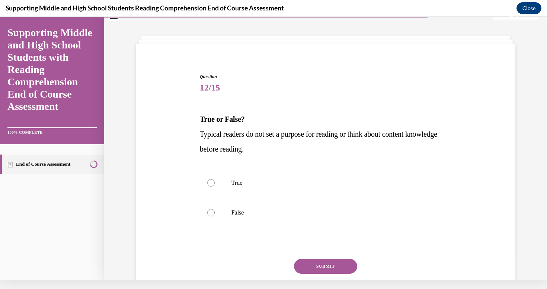
scroll to position [31, 0]
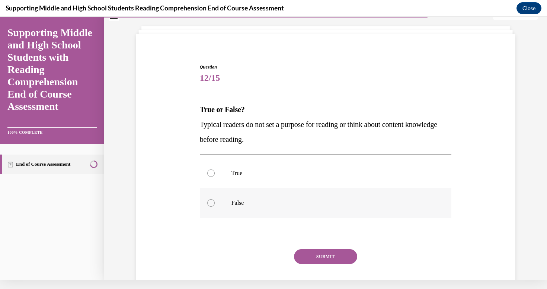
click at [236, 203] on p "False" at bounding box center [333, 202] width 202 height 7
click at [215, 203] on input "False" at bounding box center [210, 202] width 7 height 7
radio input "true"
click at [317, 257] on button "SUBMIT" at bounding box center [325, 256] width 63 height 15
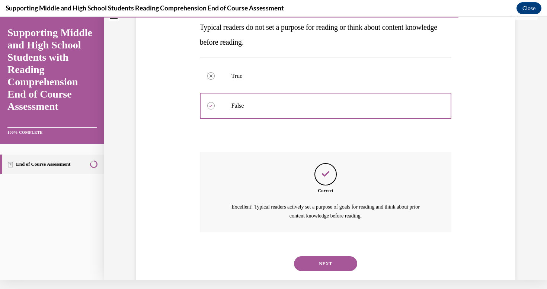
scroll to position [136, 0]
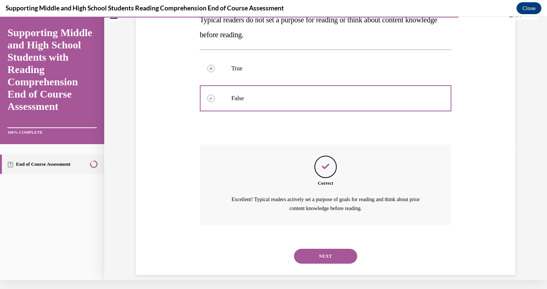
click at [314, 249] on button "NEXT" at bounding box center [325, 256] width 63 height 15
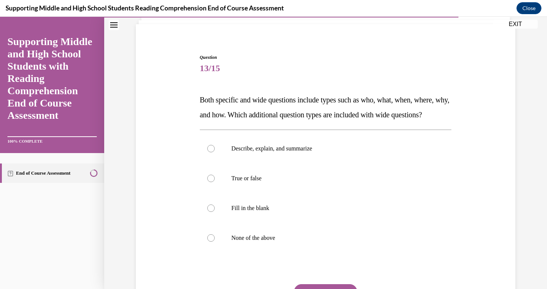
scroll to position [51, 0]
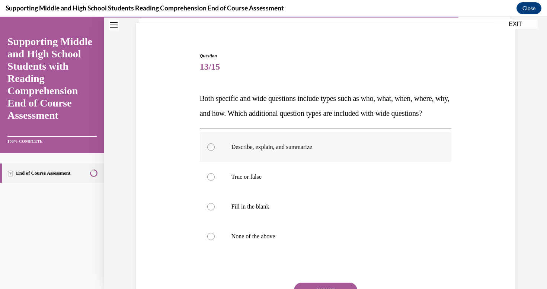
click at [242, 151] on p "Describe, explain, and summarize" at bounding box center [333, 146] width 202 height 7
click at [215, 151] on input "Describe, explain, and summarize" at bounding box center [210, 146] width 7 height 7
radio input "true"
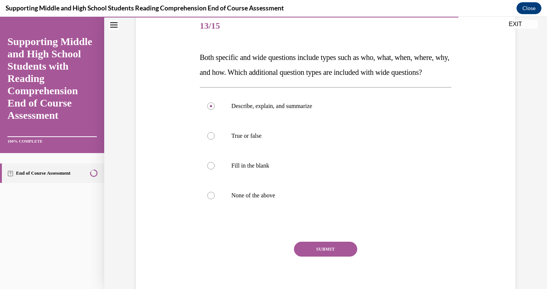
click at [340, 257] on button "SUBMIT" at bounding box center [325, 249] width 63 height 15
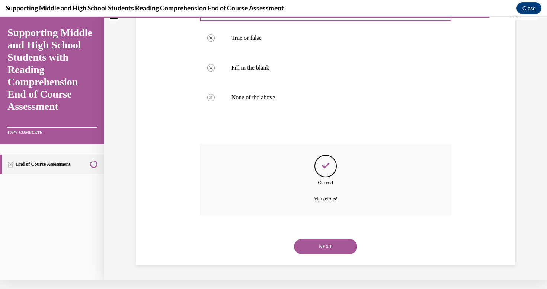
click at [323, 254] on button "NEXT" at bounding box center [325, 246] width 63 height 15
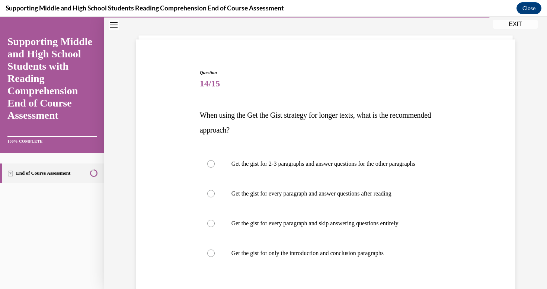
scroll to position [41, 0]
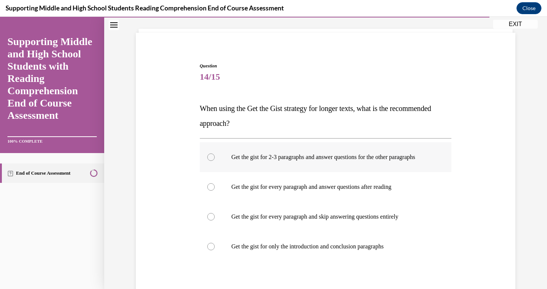
click at [237, 161] on p "Get the gist for 2-3 paragraphs and answer questions for the other paragraphs" at bounding box center [333, 156] width 202 height 7
click at [215, 161] on input "Get the gist for 2-3 paragraphs and answer questions for the other paragraphs" at bounding box center [210, 156] width 7 height 7
radio input "true"
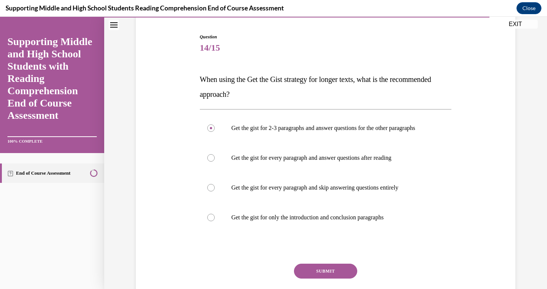
click at [316, 272] on button "SUBMIT" at bounding box center [325, 271] width 63 height 15
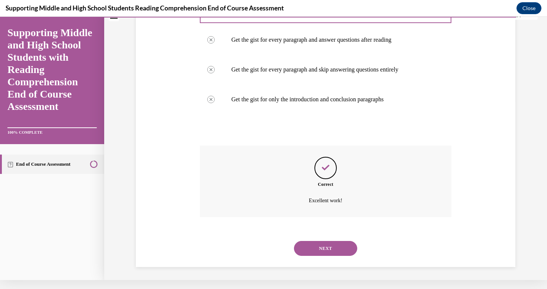
click at [312, 250] on button "NEXT" at bounding box center [325, 248] width 63 height 15
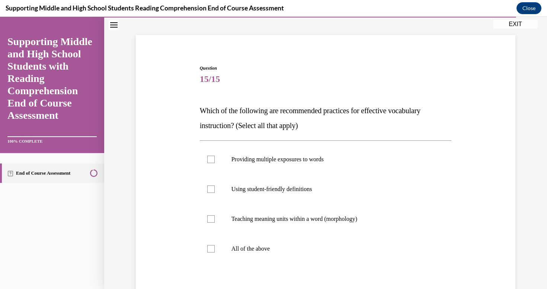
scroll to position [40, 0]
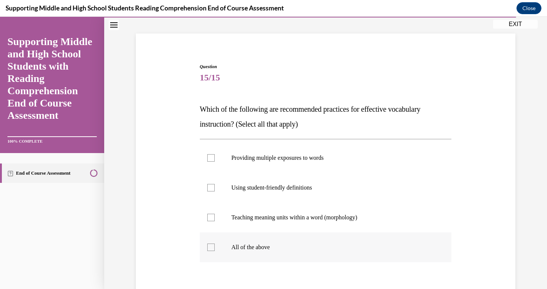
click at [242, 247] on p "All of the above" at bounding box center [333, 247] width 202 height 7
click at [215, 247] on input "All of the above" at bounding box center [210, 247] width 7 height 7
checkbox input "true"
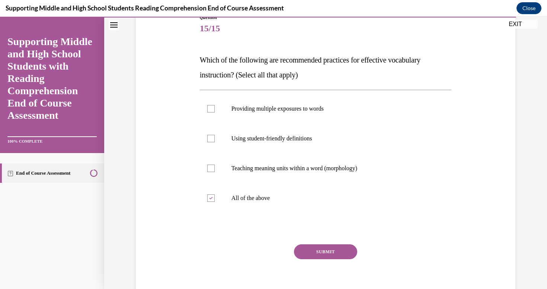
click at [317, 249] on button "SUBMIT" at bounding box center [325, 251] width 63 height 15
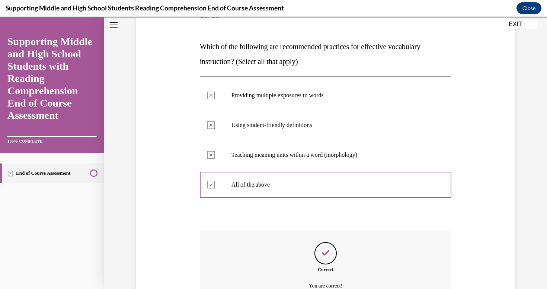
scroll to position [9, 0]
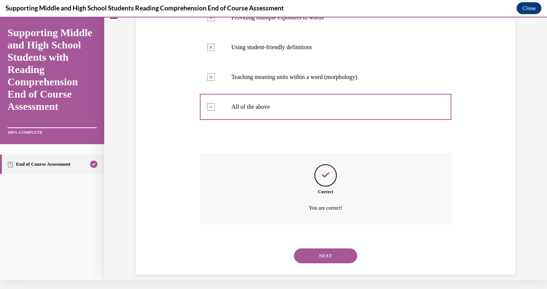
click at [313, 248] on button "NEXT" at bounding box center [325, 255] width 63 height 15
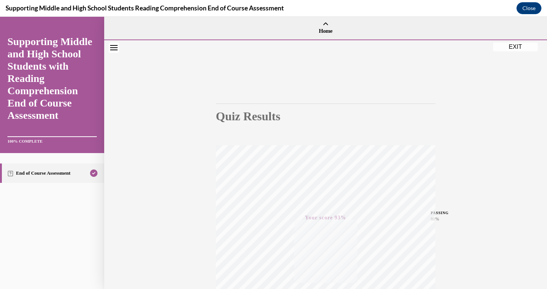
click at [517, 45] on button "EXIT" at bounding box center [515, 46] width 45 height 9
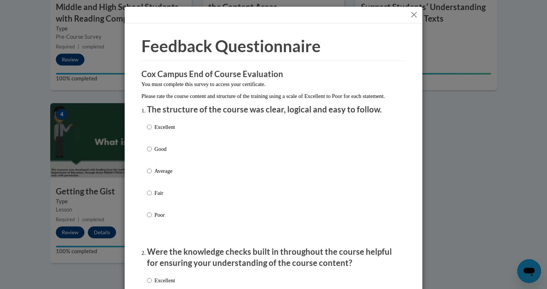
click at [155, 153] on p "Good" at bounding box center [165, 149] width 20 height 8
click at [152, 153] on input "Good" at bounding box center [149, 149] width 5 height 8
radio input "true"
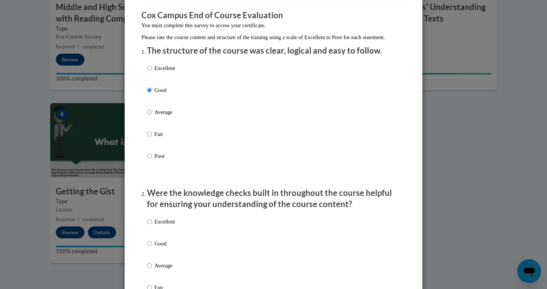
scroll to position [114, 0]
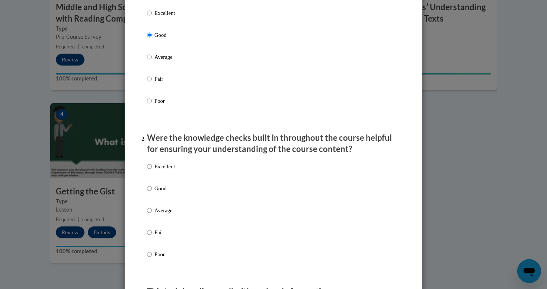
click at [162, 193] on p "Good" at bounding box center [165, 188] width 20 height 8
click at [152, 193] on input "Good" at bounding box center [149, 188] width 5 height 8
radio input "true"
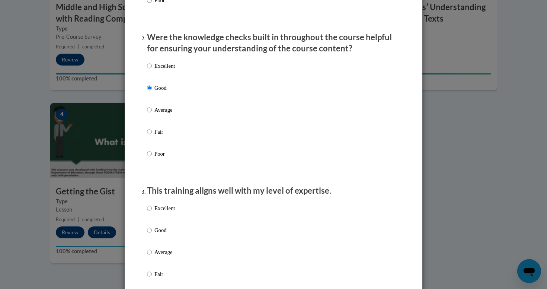
click at [156, 234] on p "Good" at bounding box center [165, 230] width 20 height 8
click at [152, 234] on input "Good" at bounding box center [149, 230] width 5 height 8
radio input "true"
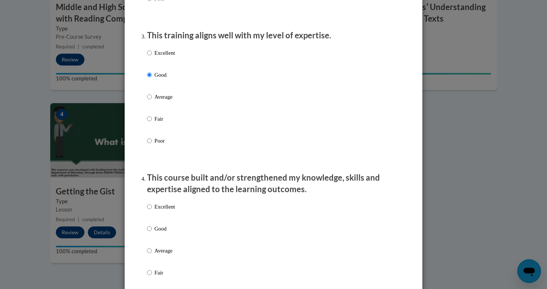
scroll to position [371, 0]
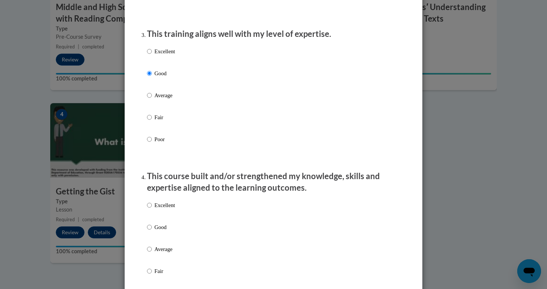
click at [158, 231] on p "Good" at bounding box center [165, 227] width 20 height 8
click at [152, 231] on input "Good" at bounding box center [149, 227] width 5 height 8
radio input "true"
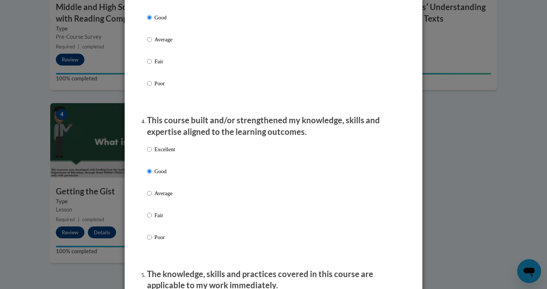
scroll to position [480, 0]
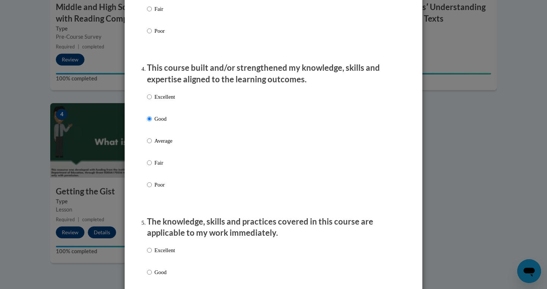
click at [159, 274] on p "Good" at bounding box center [165, 272] width 20 height 8
click at [152, 274] on input "Good" at bounding box center [149, 272] width 5 height 8
radio input "true"
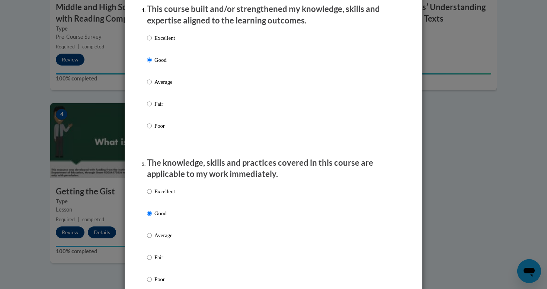
scroll to position [672, 0]
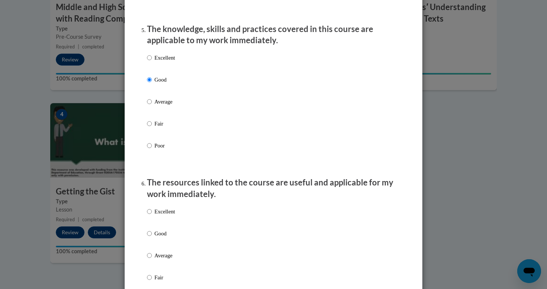
click at [158, 235] on p "Good" at bounding box center [165, 233] width 20 height 8
click at [152, 235] on input "Good" at bounding box center [149, 233] width 5 height 8
radio input "true"
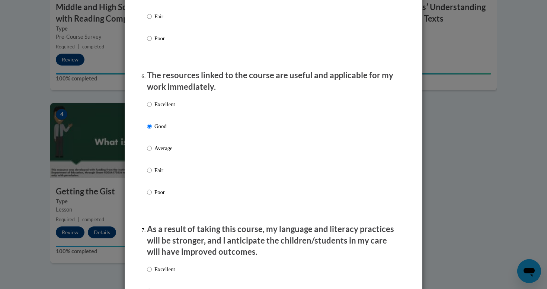
scroll to position [830, 0]
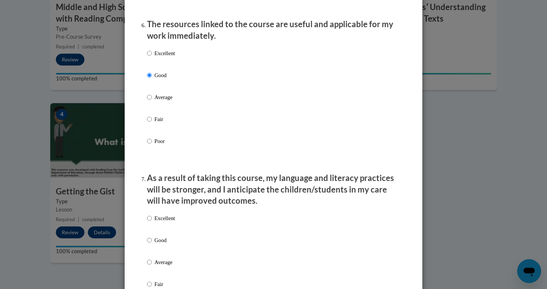
click at [161, 238] on p "Good" at bounding box center [165, 240] width 20 height 8
click at [152, 238] on input "Good" at bounding box center [149, 240] width 5 height 8
radio input "true"
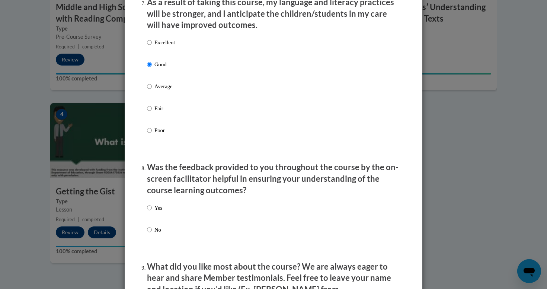
scroll to position [1076, 0]
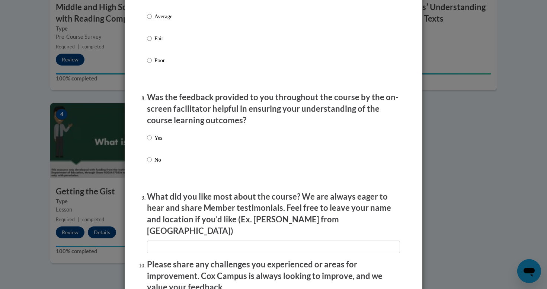
click at [157, 138] on p "Yes" at bounding box center [159, 138] width 8 height 8
click at [152, 138] on input "Yes" at bounding box center [149, 138] width 5 height 8
radio input "true"
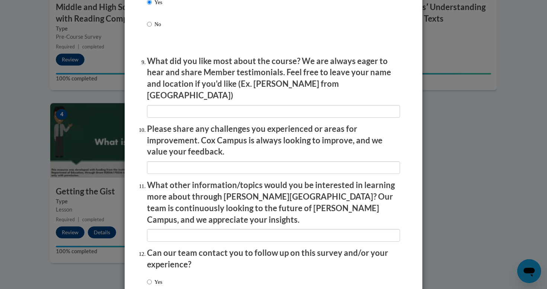
scroll to position [1250, 0]
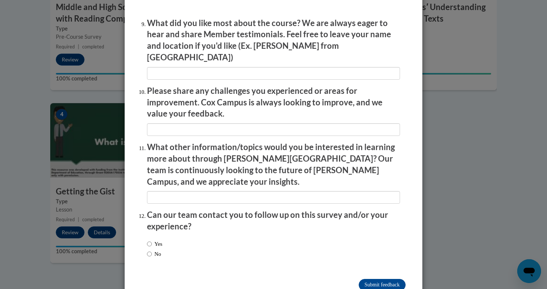
click at [159, 250] on label "No" at bounding box center [154, 254] width 14 height 8
click at [152, 250] on input "No" at bounding box center [149, 254] width 5 height 8
radio input "true"
click at [376, 279] on input "Submit feedback" at bounding box center [382, 285] width 47 height 12
